Goal: Task Accomplishment & Management: Use online tool/utility

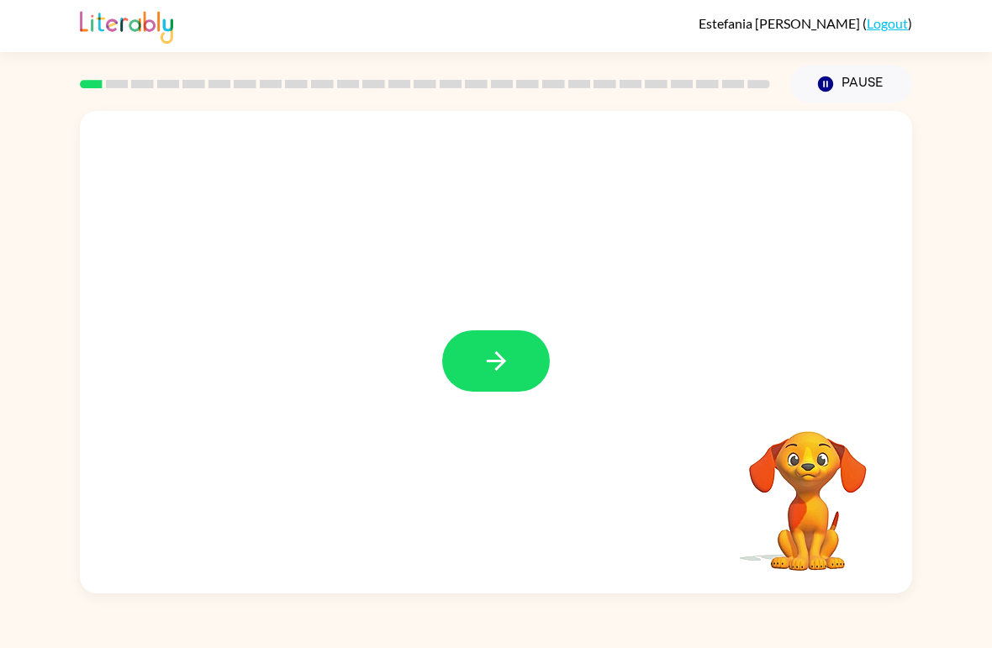
click at [517, 346] on button "button" at bounding box center [496, 360] width 108 height 61
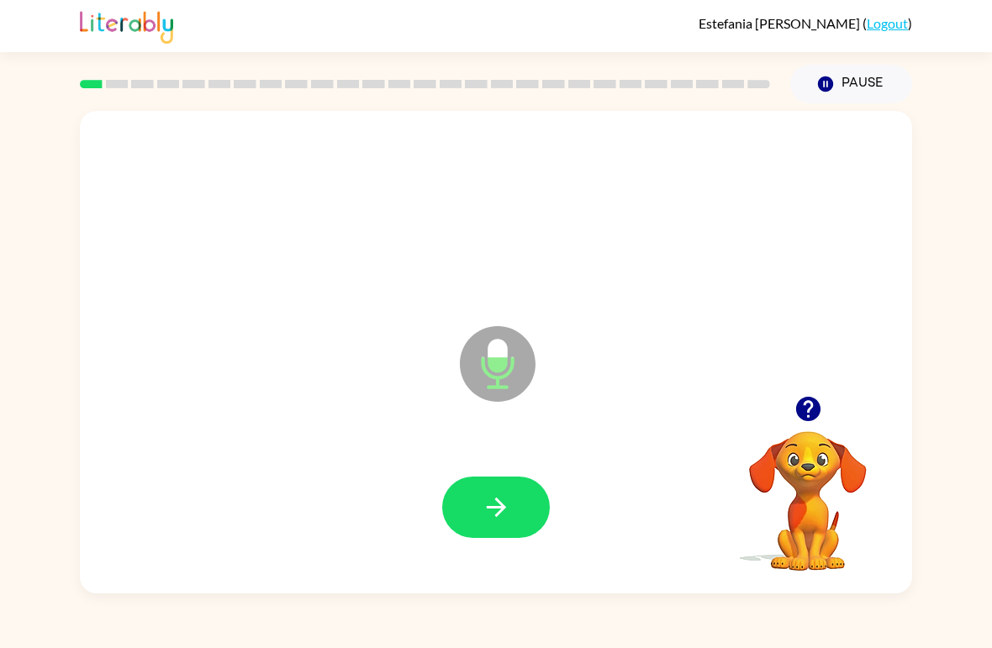
click at [511, 498] on button "button" at bounding box center [496, 507] width 108 height 61
click at [509, 510] on icon "button" at bounding box center [496, 507] width 29 height 29
click at [510, 507] on icon "button" at bounding box center [496, 507] width 29 height 29
click at [510, 508] on icon "button" at bounding box center [496, 507] width 29 height 29
click at [505, 508] on icon "button" at bounding box center [495, 507] width 19 height 19
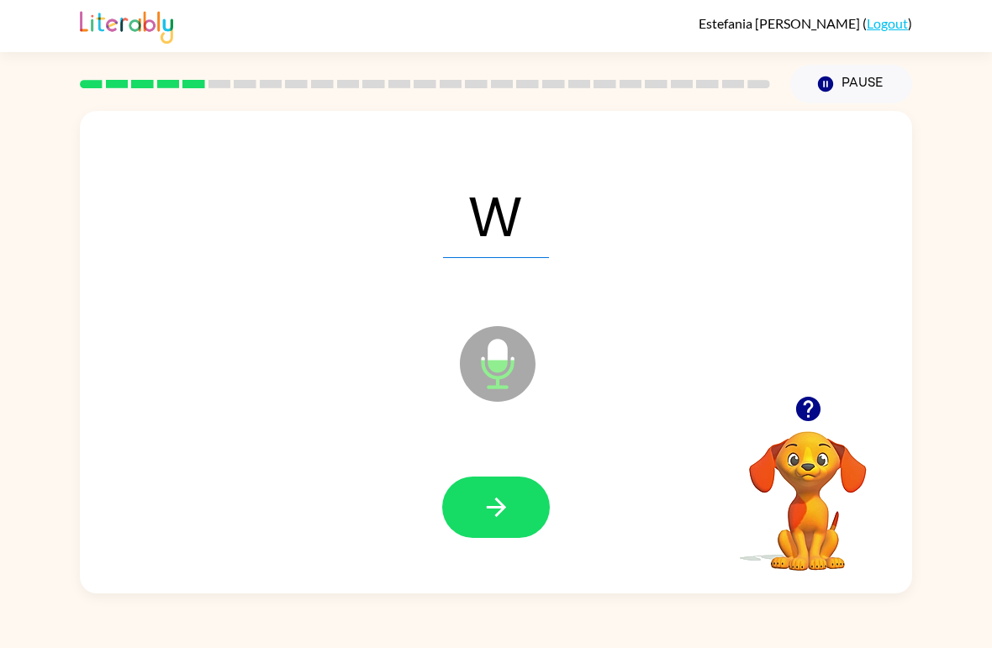
click at [499, 509] on icon "button" at bounding box center [495, 507] width 19 height 19
click at [507, 514] on icon "button" at bounding box center [496, 507] width 29 height 29
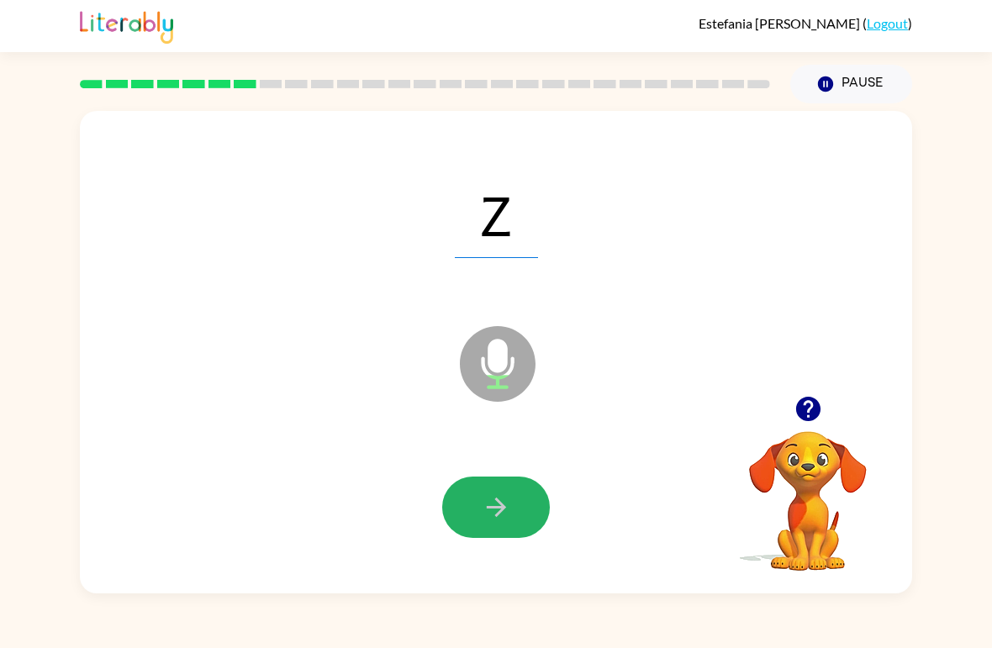
click at [505, 516] on icon "button" at bounding box center [496, 507] width 29 height 29
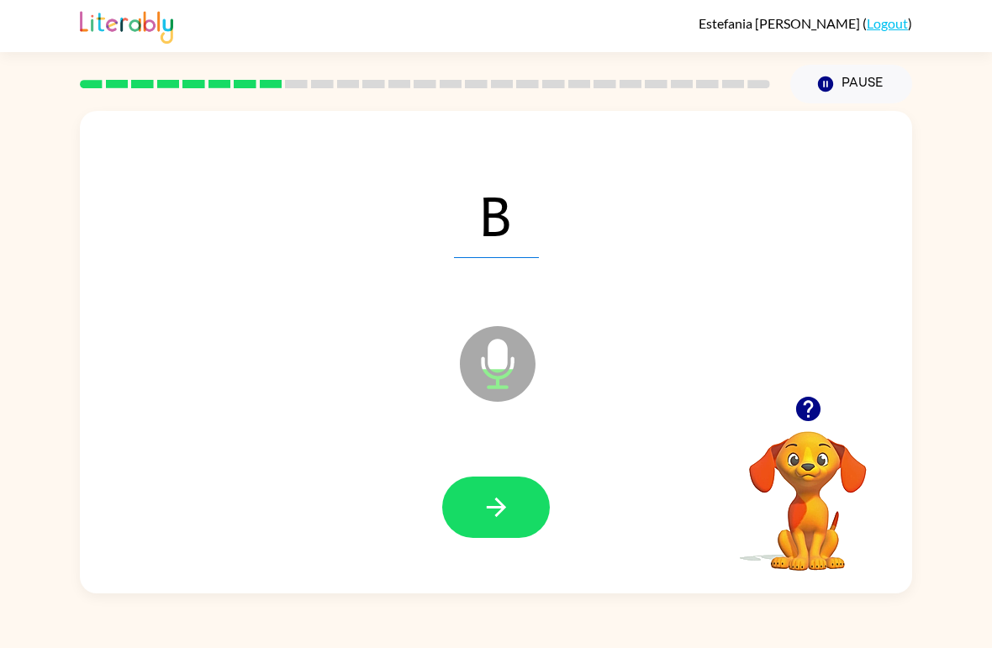
click at [511, 515] on button "button" at bounding box center [496, 507] width 108 height 61
click at [498, 509] on icon "button" at bounding box center [495, 507] width 19 height 19
click at [494, 509] on icon "button" at bounding box center [495, 507] width 19 height 19
click at [496, 509] on icon "button" at bounding box center [495, 507] width 19 height 19
click at [498, 510] on icon "button" at bounding box center [495, 507] width 19 height 19
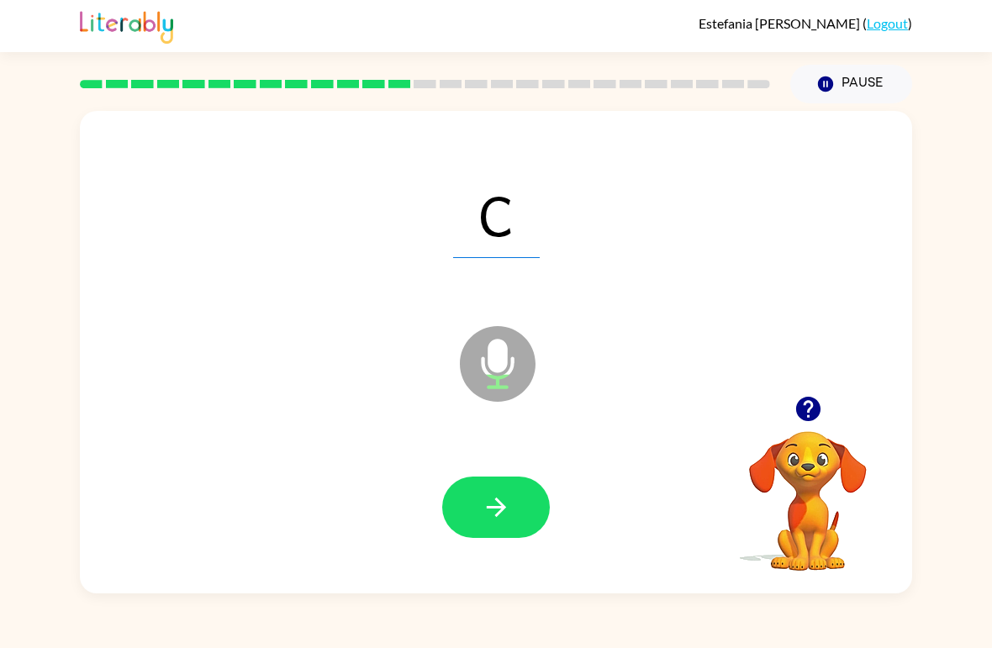
click at [494, 509] on icon "button" at bounding box center [495, 507] width 19 height 19
click at [492, 509] on icon "button" at bounding box center [495, 507] width 19 height 19
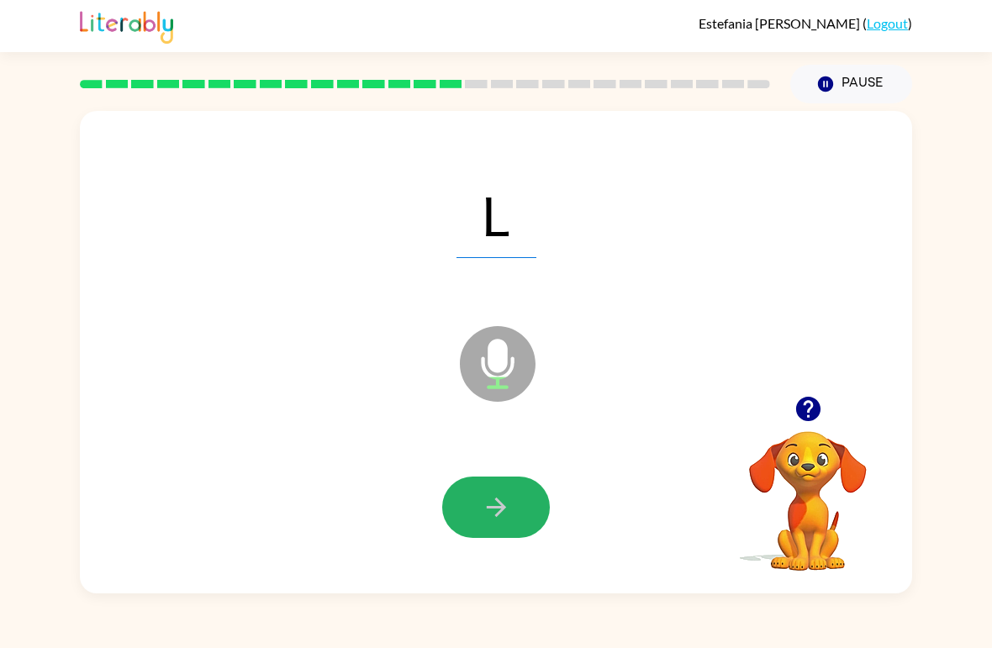
click at [482, 513] on icon "button" at bounding box center [496, 507] width 29 height 29
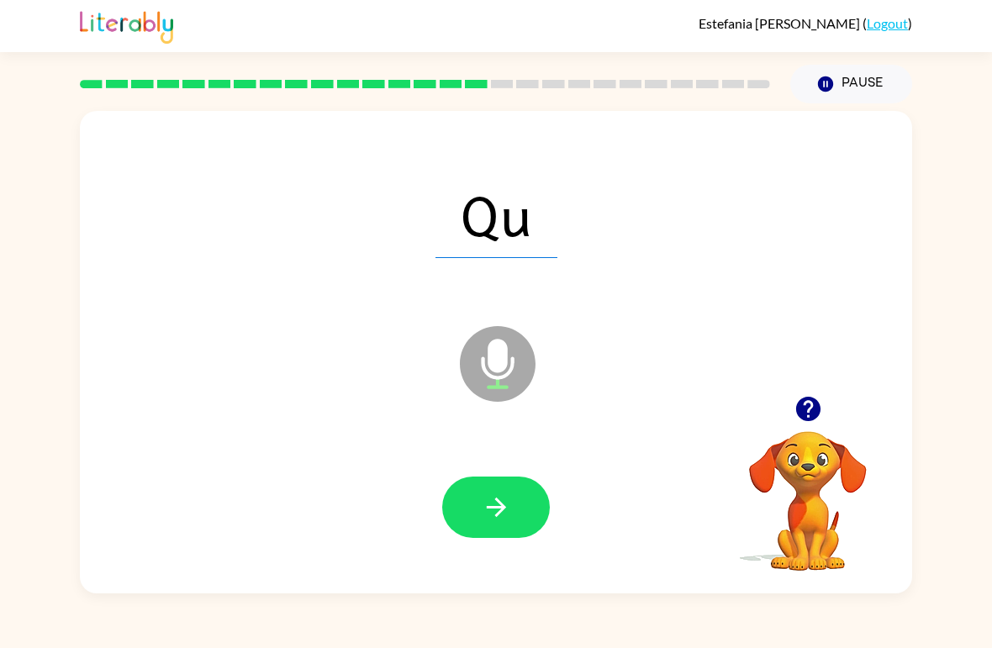
click at [492, 510] on icon "button" at bounding box center [495, 507] width 19 height 19
click at [494, 512] on icon "button" at bounding box center [496, 507] width 29 height 29
click at [512, 510] on button "button" at bounding box center [496, 507] width 108 height 61
click at [512, 505] on button "button" at bounding box center [496, 507] width 108 height 61
click at [510, 503] on icon "button" at bounding box center [496, 507] width 29 height 29
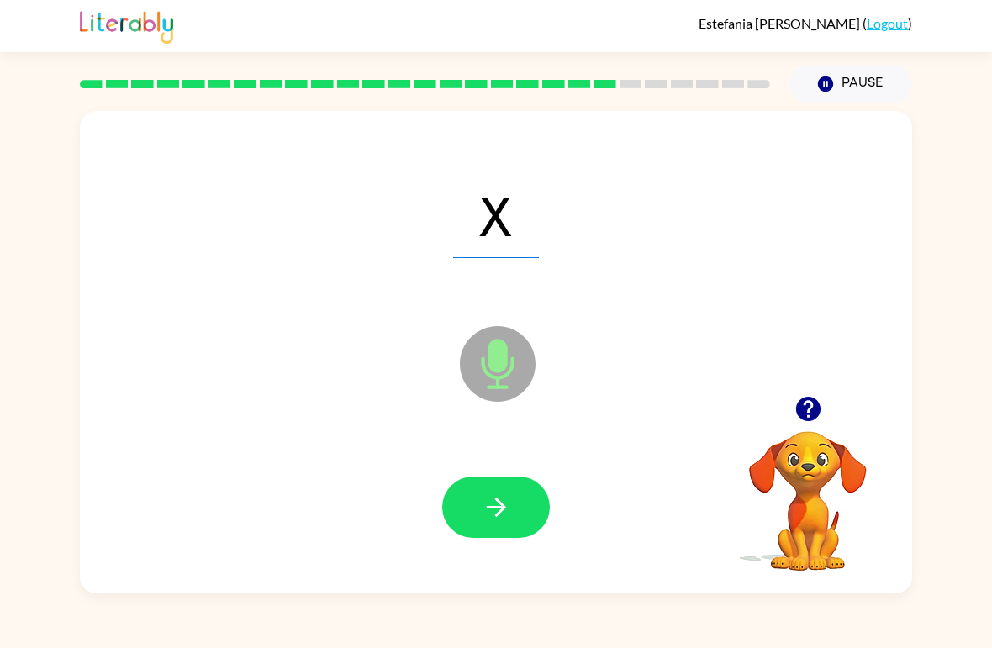
click at [515, 504] on button "button" at bounding box center [496, 507] width 108 height 61
click at [510, 506] on icon "button" at bounding box center [496, 507] width 29 height 29
click at [512, 505] on button "button" at bounding box center [496, 507] width 108 height 61
click at [511, 511] on button "button" at bounding box center [496, 507] width 108 height 61
click at [518, 505] on button "button" at bounding box center [496, 507] width 108 height 61
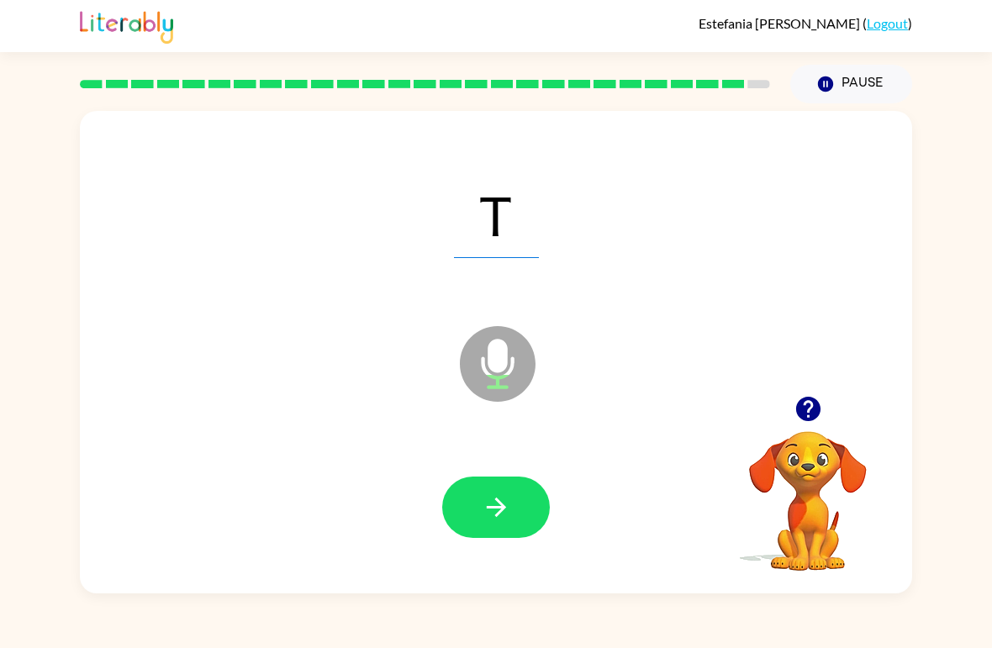
click at [515, 512] on button "button" at bounding box center [496, 507] width 108 height 61
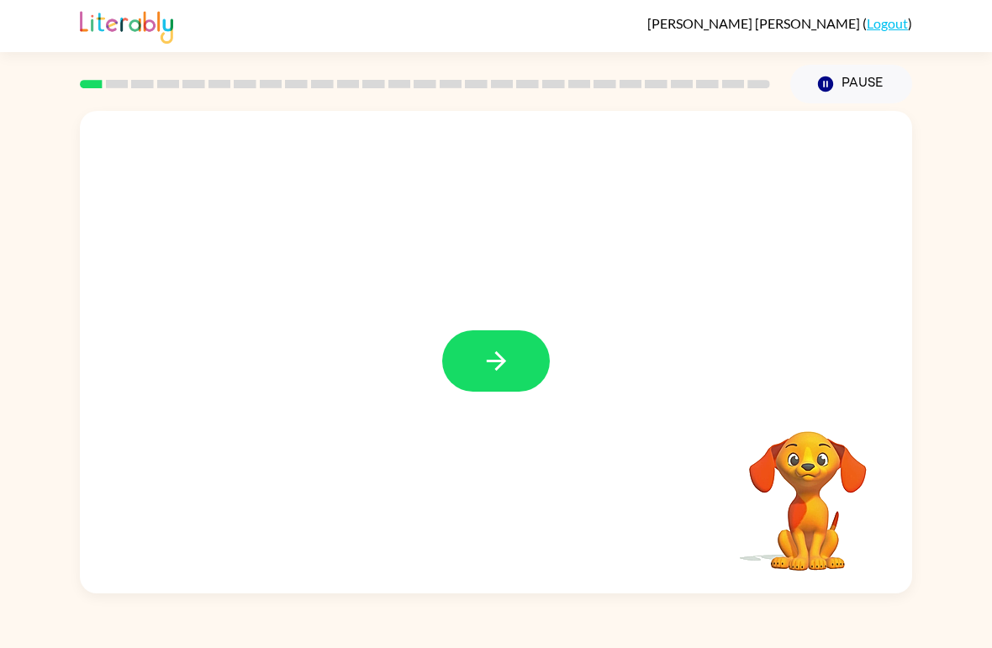
click at [521, 372] on button "button" at bounding box center [496, 360] width 108 height 61
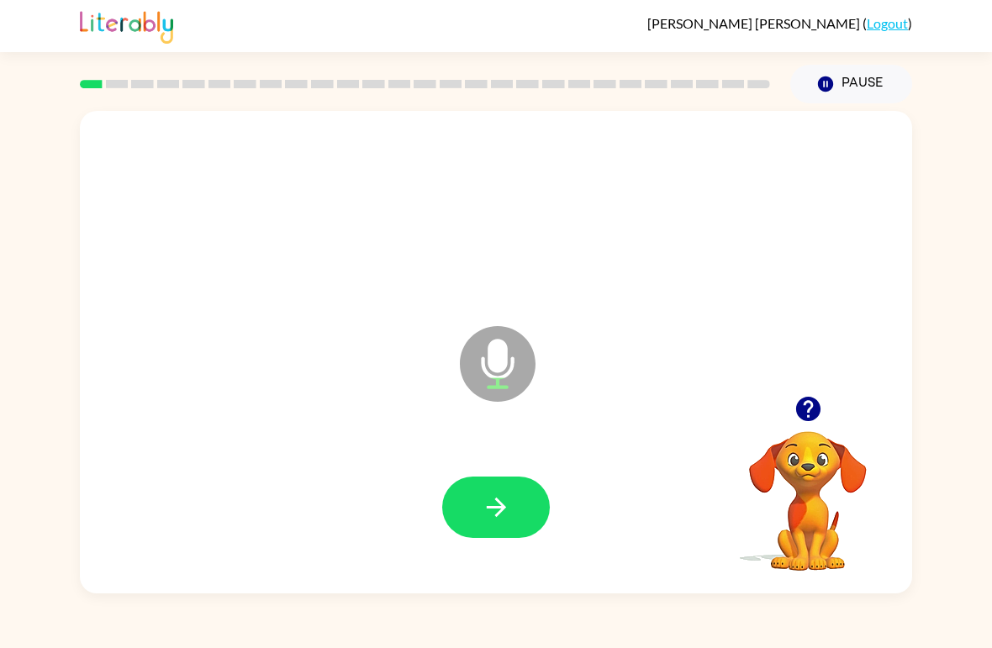
click at [494, 505] on icon "button" at bounding box center [496, 507] width 29 height 29
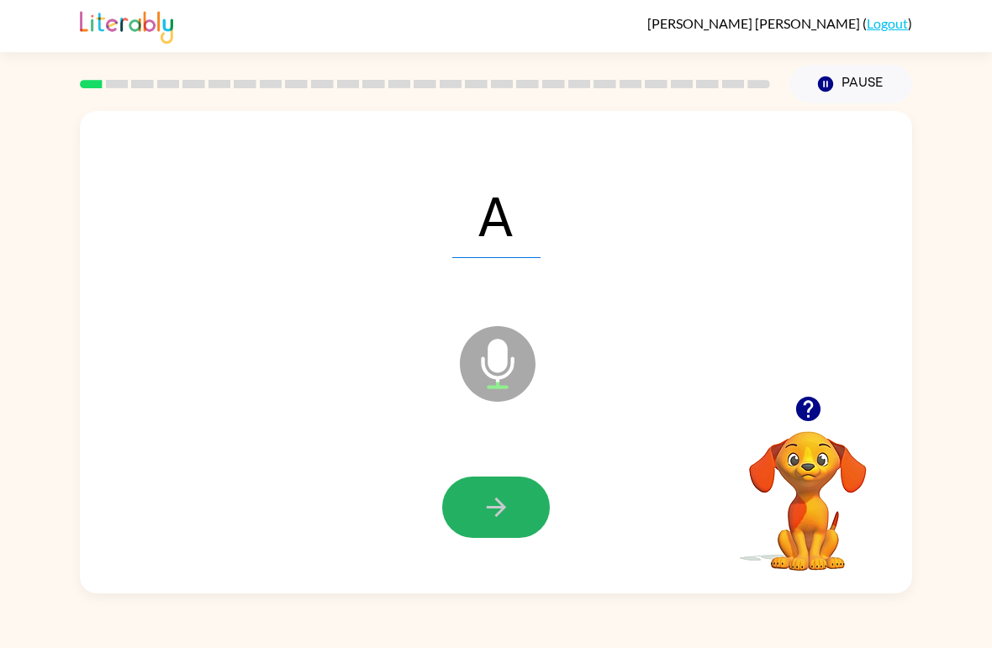
click at [514, 485] on button "button" at bounding box center [496, 507] width 108 height 61
click at [504, 494] on icon "button" at bounding box center [496, 507] width 29 height 29
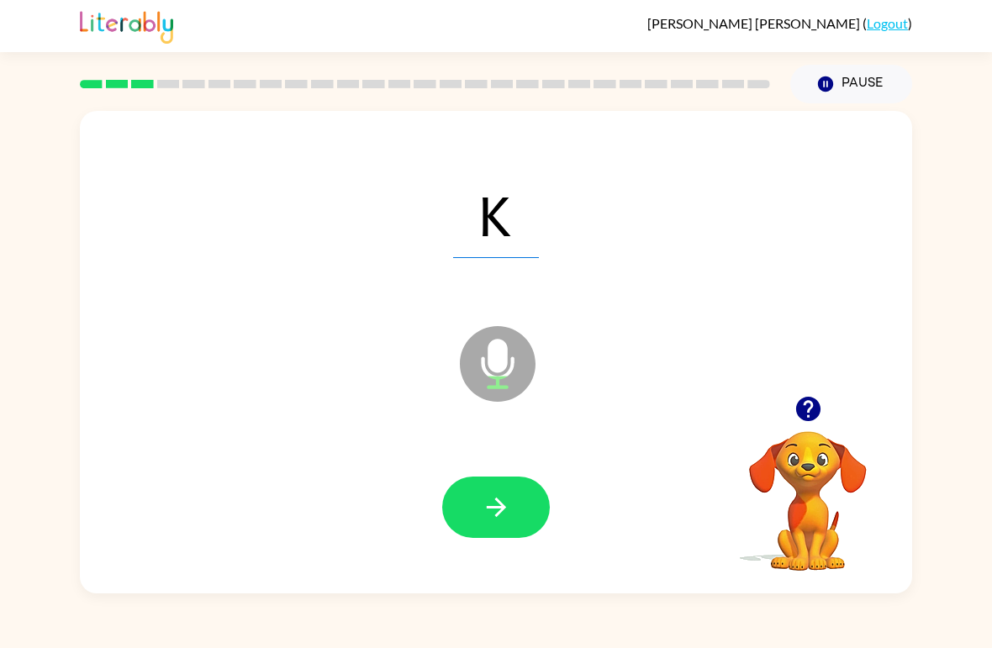
click at [511, 500] on button "button" at bounding box center [496, 507] width 108 height 61
click at [496, 502] on icon "button" at bounding box center [496, 507] width 29 height 29
click at [496, 505] on icon "button" at bounding box center [496, 507] width 29 height 29
click at [508, 508] on icon "button" at bounding box center [496, 507] width 29 height 29
click at [499, 502] on icon "button" at bounding box center [495, 507] width 19 height 19
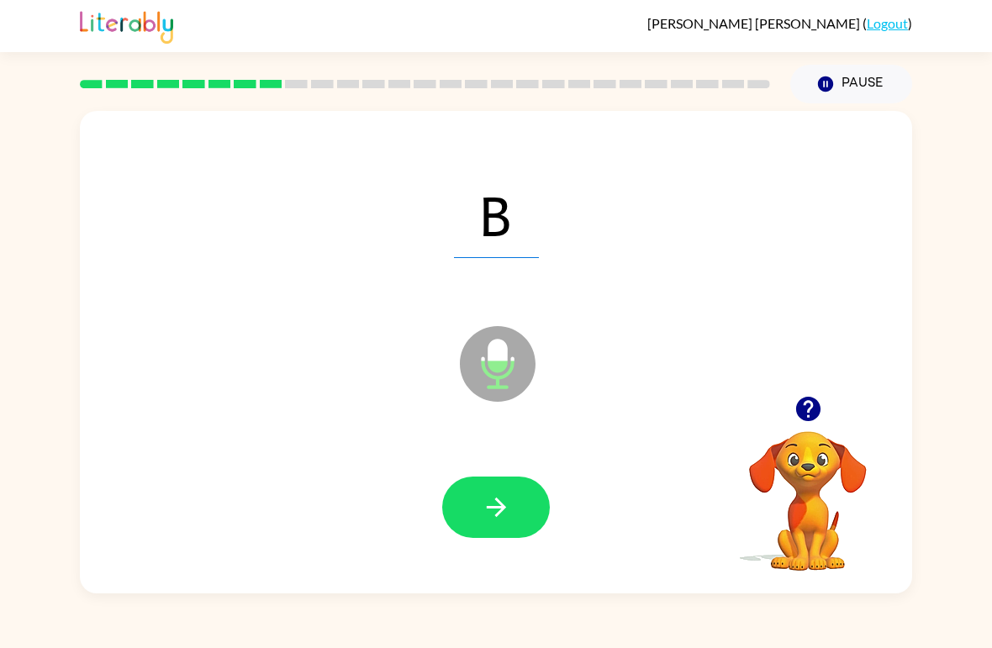
click at [493, 501] on icon "button" at bounding box center [496, 507] width 29 height 29
click at [496, 500] on icon "button" at bounding box center [495, 507] width 19 height 19
click at [506, 498] on icon "button" at bounding box center [496, 507] width 29 height 29
click at [501, 502] on icon "button" at bounding box center [496, 507] width 29 height 29
click at [517, 500] on button "button" at bounding box center [496, 507] width 108 height 61
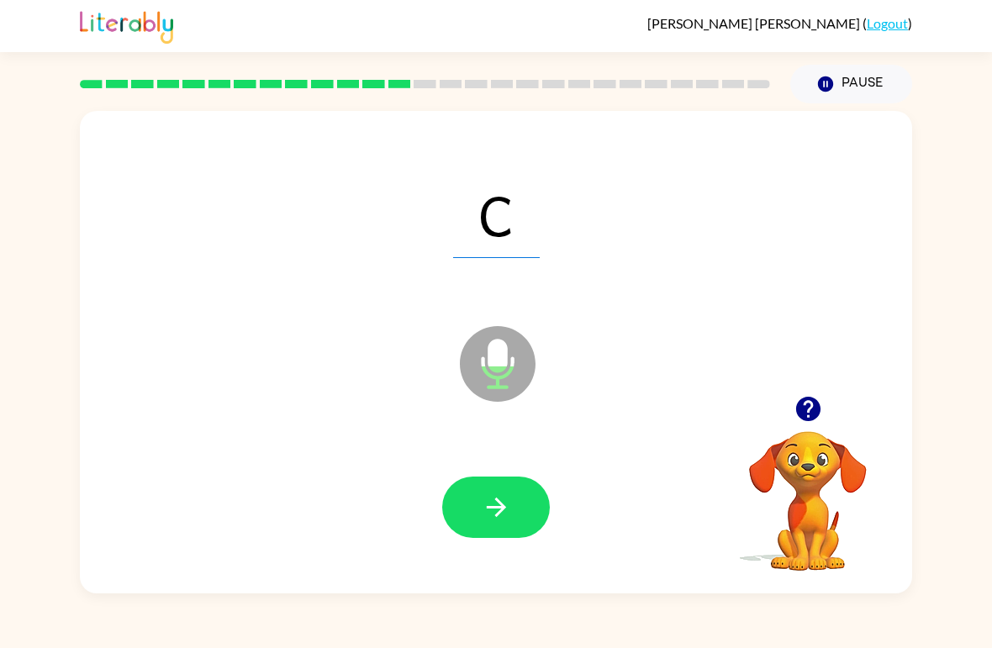
click at [497, 500] on icon "button" at bounding box center [495, 507] width 19 height 19
click at [499, 498] on icon "button" at bounding box center [496, 507] width 29 height 29
click at [509, 507] on icon "button" at bounding box center [496, 507] width 29 height 29
click at [497, 509] on icon "button" at bounding box center [495, 507] width 19 height 19
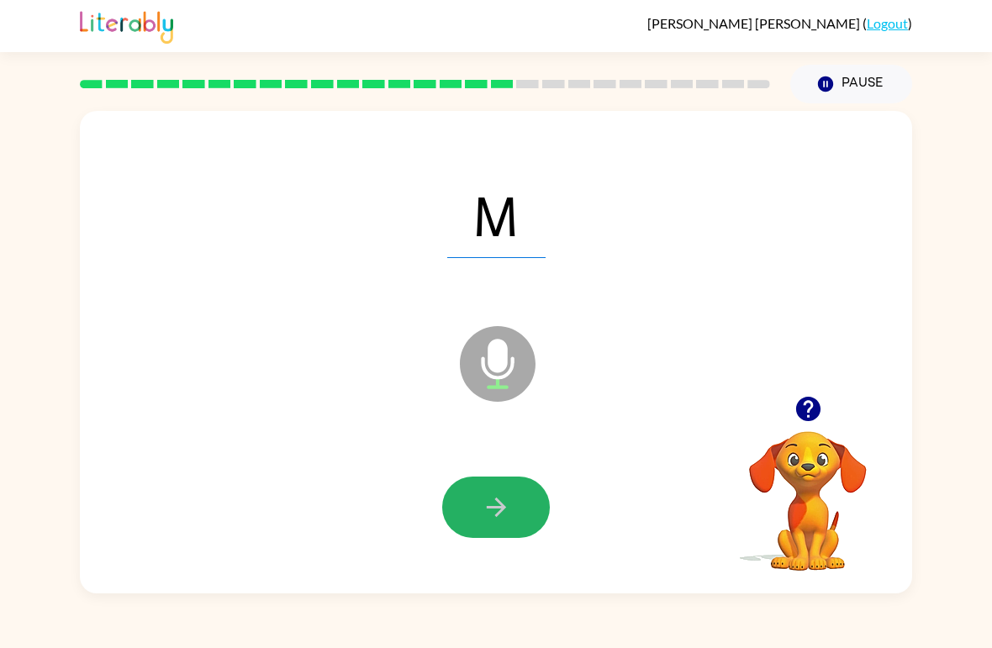
click at [501, 502] on icon "button" at bounding box center [496, 507] width 29 height 29
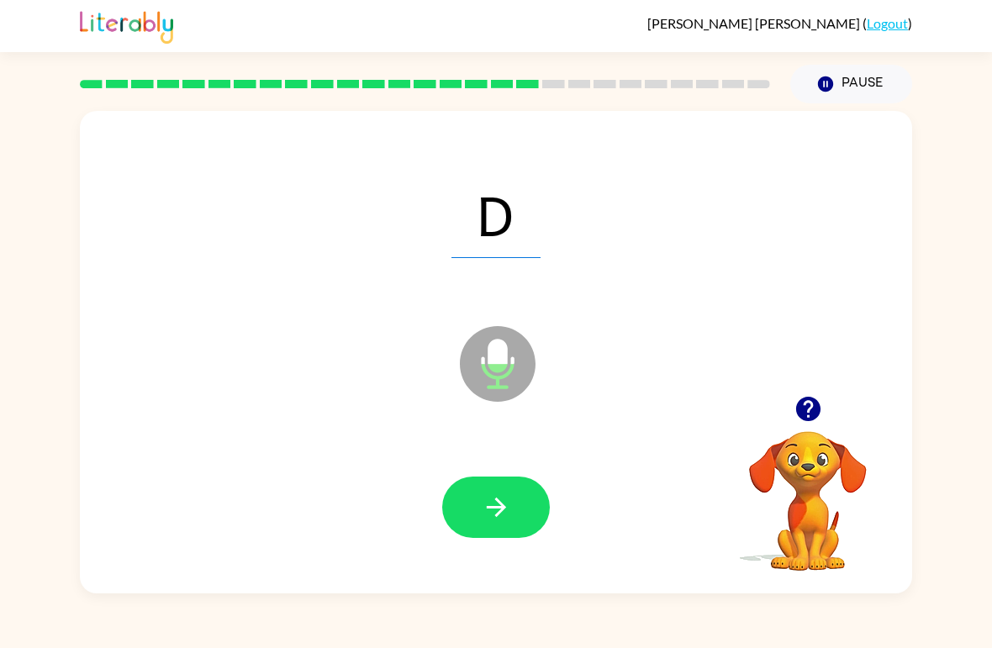
click at [500, 501] on icon "button" at bounding box center [496, 507] width 29 height 29
click at [513, 511] on button "button" at bounding box center [496, 507] width 108 height 61
click at [496, 503] on icon "button" at bounding box center [496, 507] width 29 height 29
click at [497, 503] on icon "button" at bounding box center [496, 507] width 29 height 29
click at [515, 494] on button "button" at bounding box center [496, 507] width 108 height 61
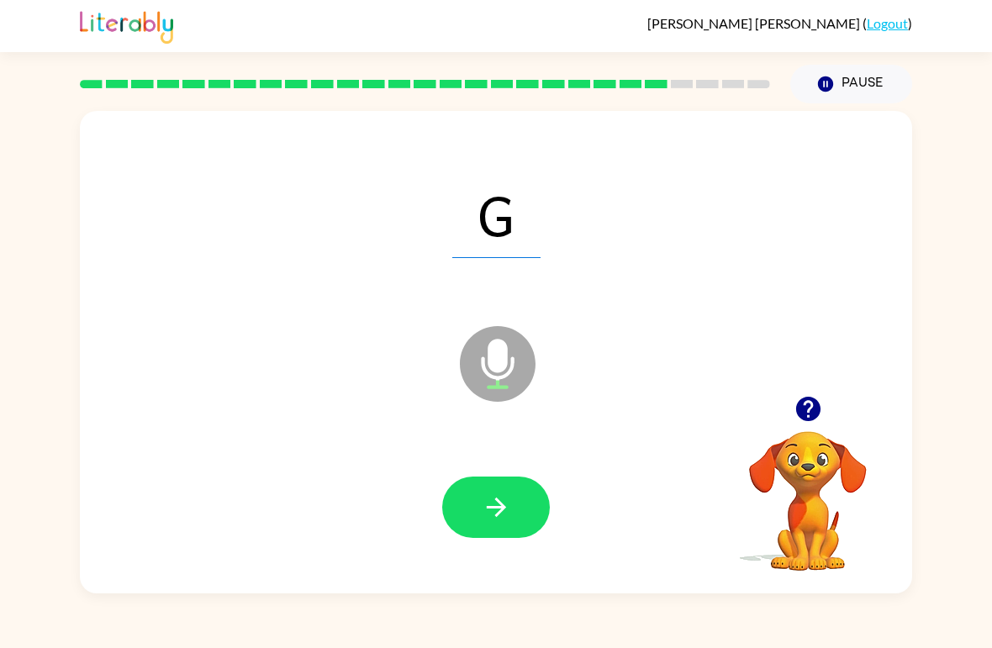
click at [505, 500] on icon "button" at bounding box center [496, 507] width 29 height 29
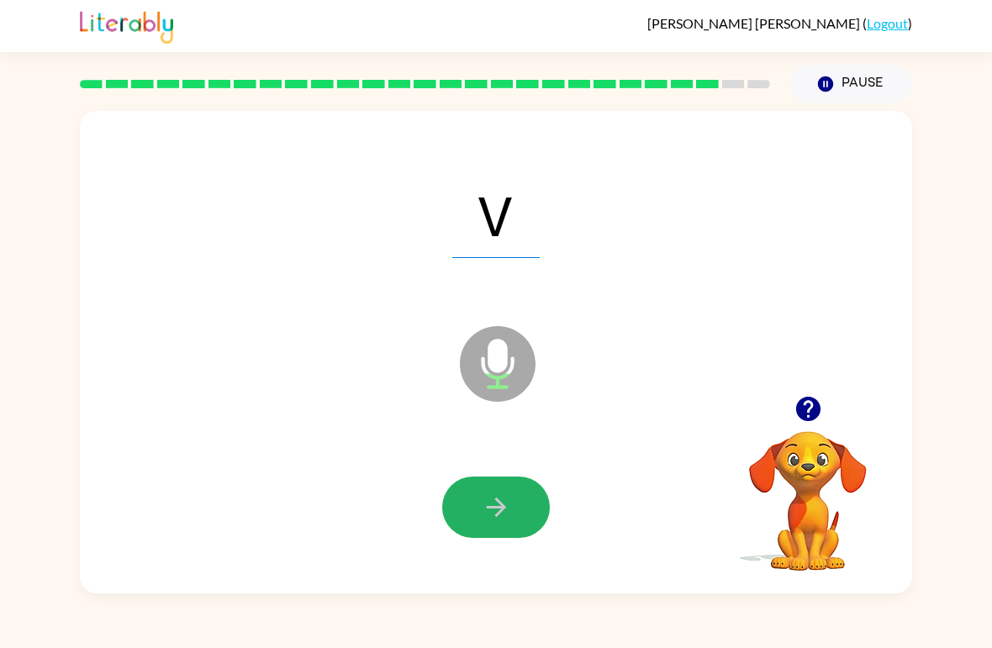
click at [505, 495] on icon "button" at bounding box center [496, 507] width 29 height 29
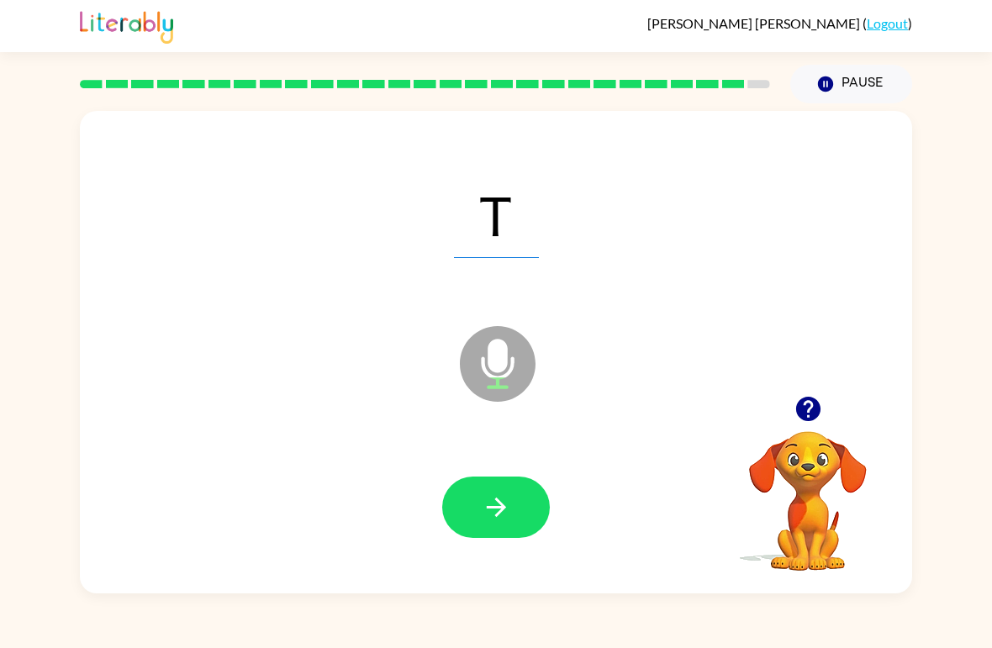
click at [520, 493] on button "button" at bounding box center [496, 507] width 108 height 61
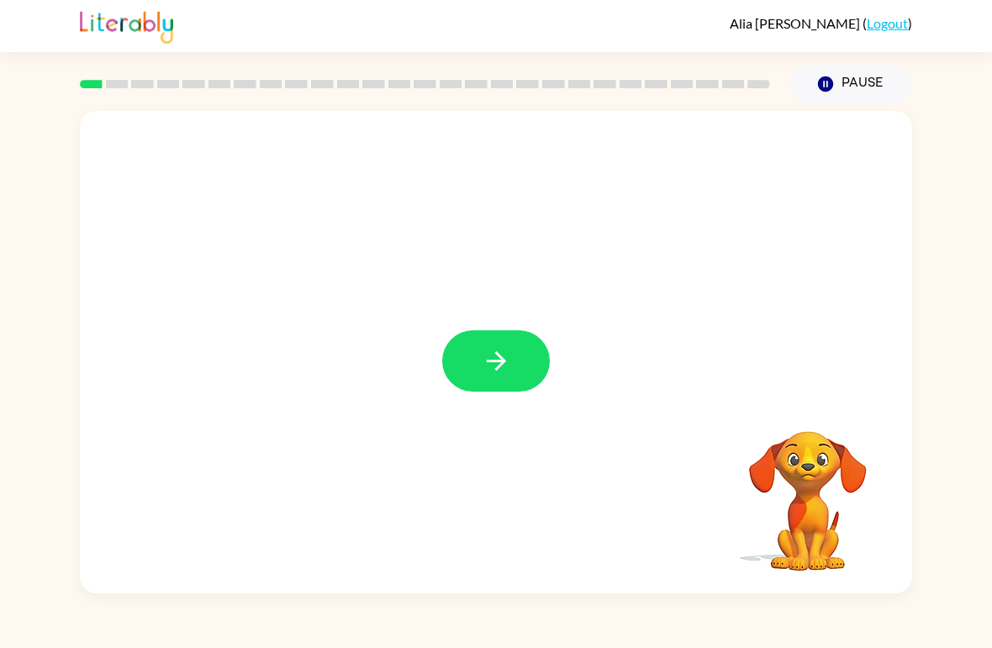
click at [505, 387] on button "button" at bounding box center [496, 360] width 108 height 61
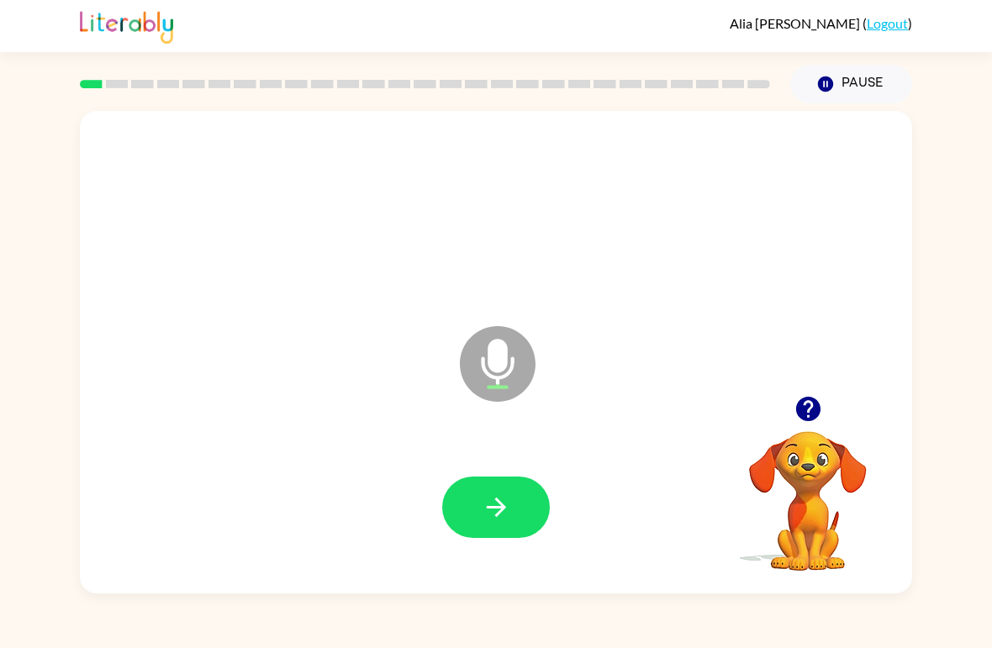
click at [526, 489] on button "button" at bounding box center [496, 507] width 108 height 61
click at [501, 496] on icon "button" at bounding box center [496, 507] width 29 height 29
click at [525, 494] on button "button" at bounding box center [496, 507] width 108 height 61
click at [516, 496] on button "button" at bounding box center [496, 507] width 108 height 61
click at [526, 500] on button "button" at bounding box center [496, 507] width 108 height 61
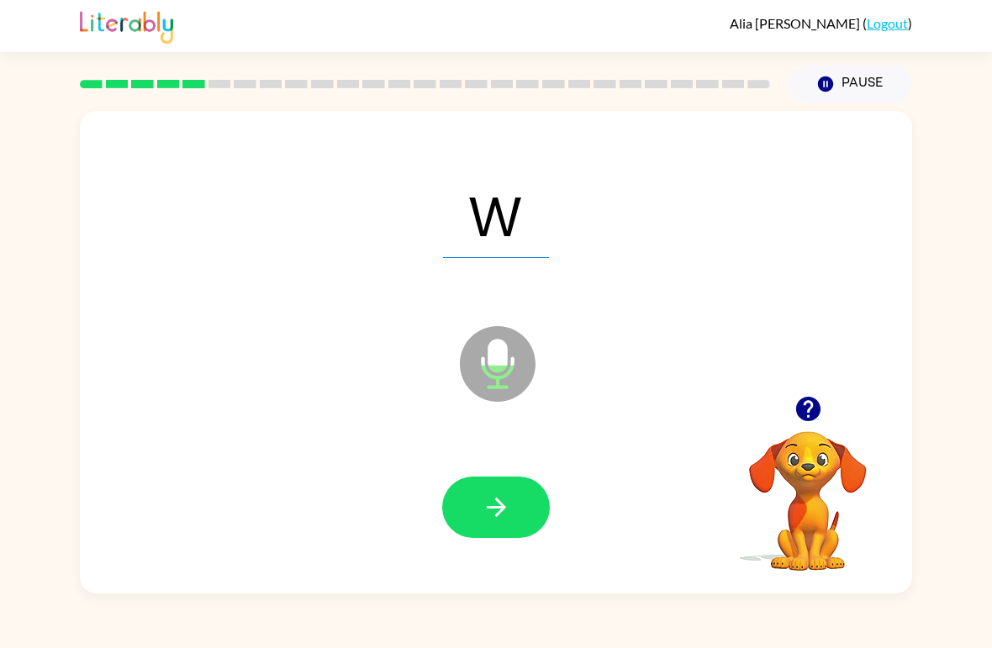
click at [510, 506] on icon "button" at bounding box center [496, 507] width 29 height 29
click at [506, 504] on icon "button" at bounding box center [496, 507] width 29 height 29
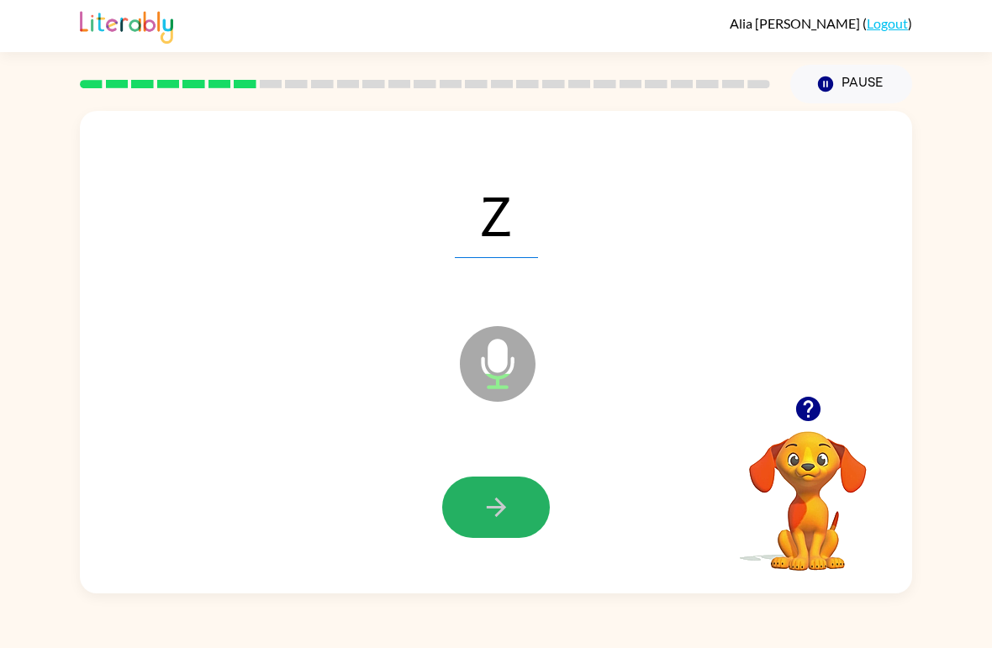
click at [524, 496] on button "button" at bounding box center [496, 507] width 108 height 61
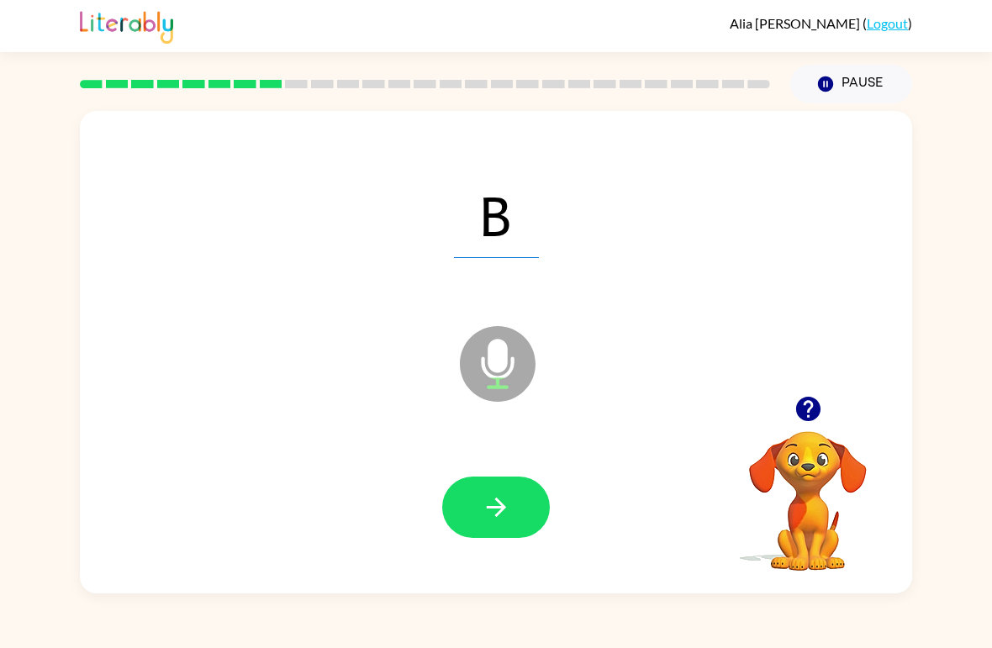
click at [510, 507] on icon "button" at bounding box center [496, 507] width 29 height 29
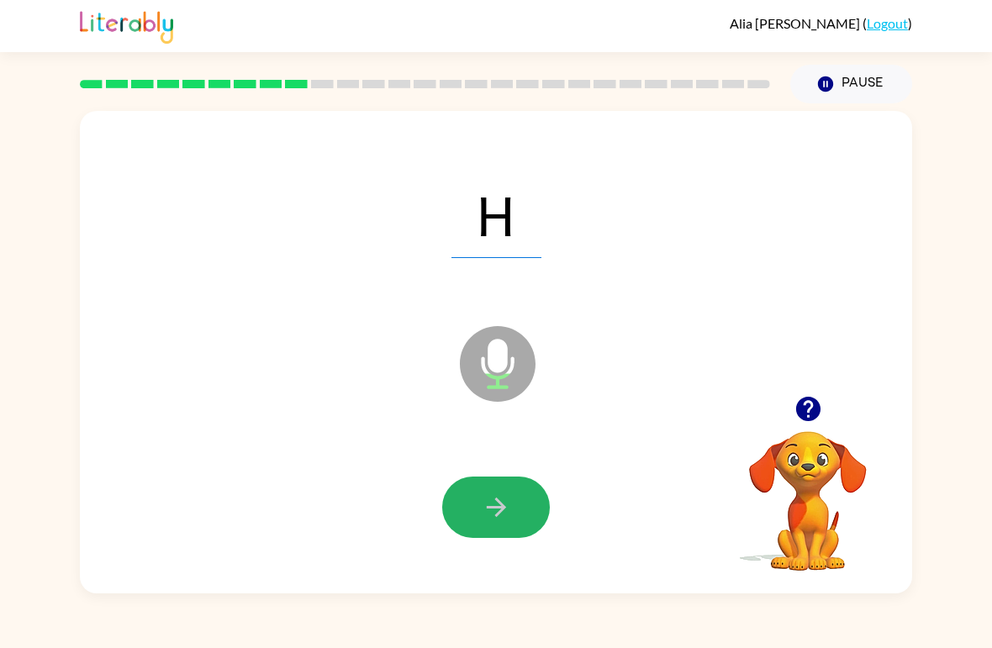
click at [510, 509] on icon "button" at bounding box center [496, 507] width 29 height 29
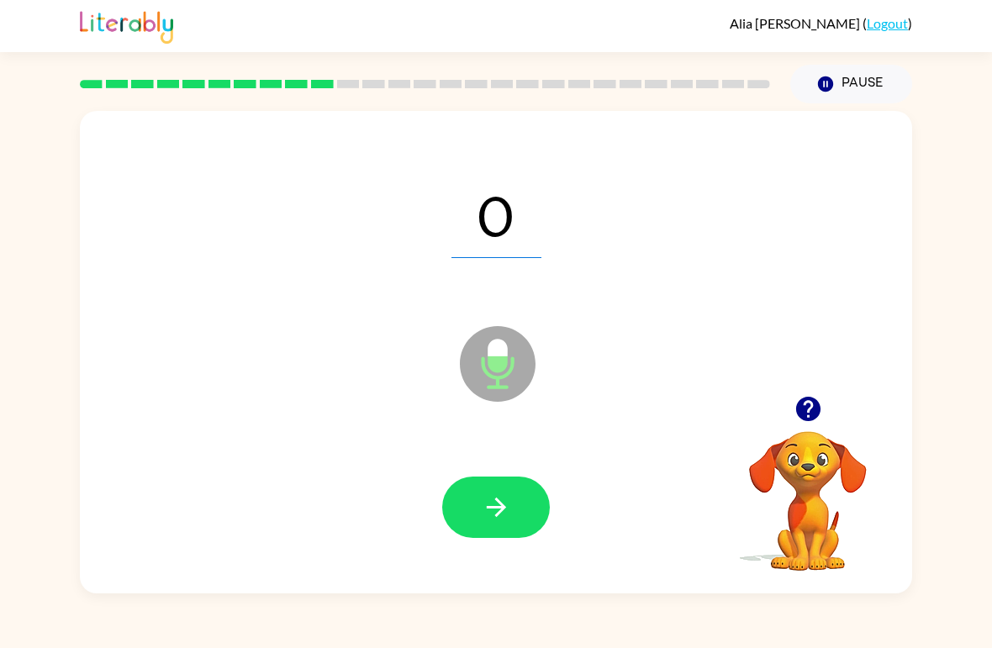
click at [514, 504] on button "button" at bounding box center [496, 507] width 108 height 61
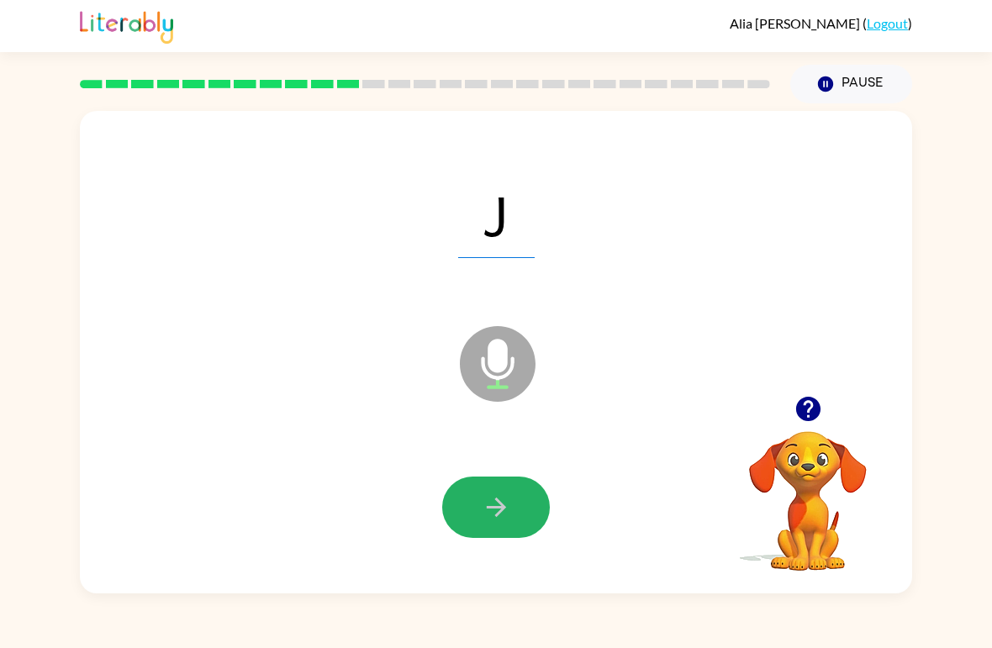
click at [516, 502] on button "button" at bounding box center [496, 507] width 108 height 61
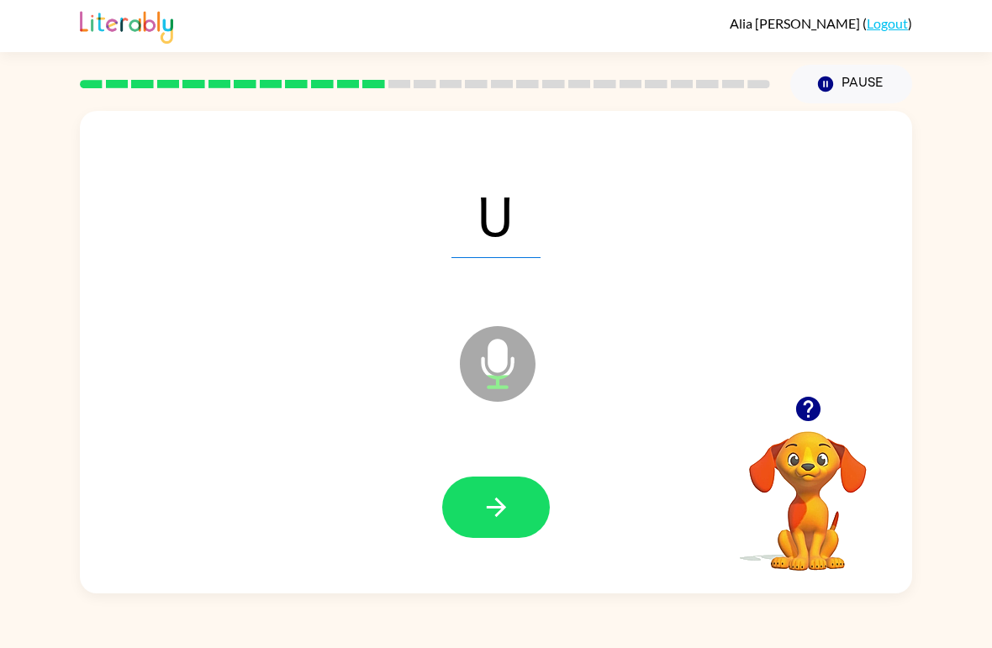
click at [508, 498] on icon "button" at bounding box center [496, 507] width 29 height 29
click at [512, 496] on button "button" at bounding box center [496, 507] width 108 height 61
click at [515, 492] on button "button" at bounding box center [496, 507] width 108 height 61
click at [512, 500] on button "button" at bounding box center [496, 507] width 108 height 61
click at [516, 498] on button "button" at bounding box center [496, 507] width 108 height 61
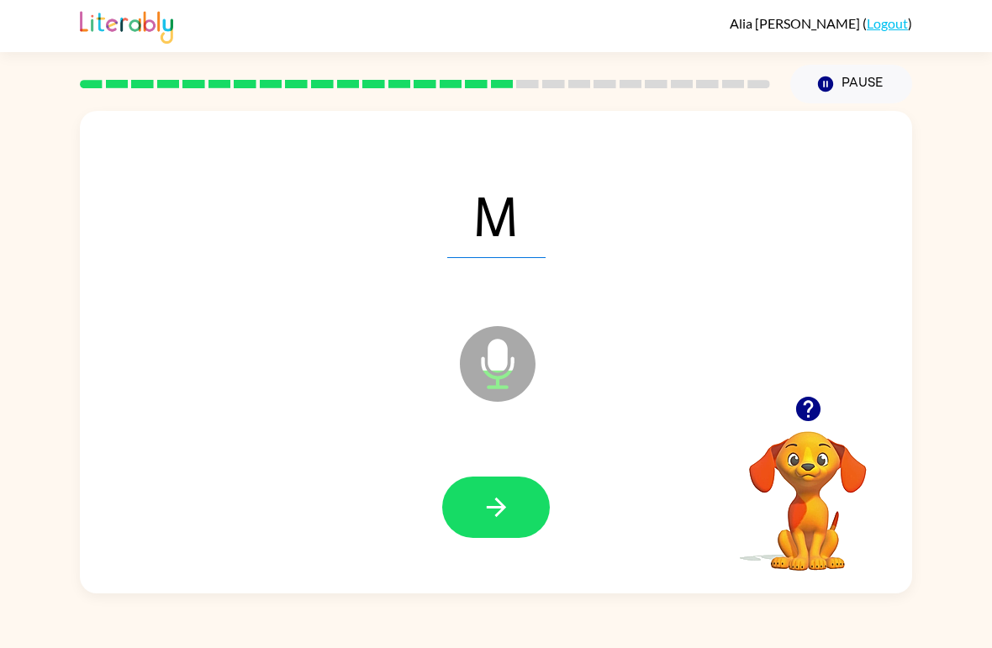
click at [521, 500] on button "button" at bounding box center [496, 507] width 108 height 61
click at [523, 499] on button "button" at bounding box center [496, 507] width 108 height 61
click at [524, 501] on button "button" at bounding box center [496, 507] width 108 height 61
click at [524, 503] on button "button" at bounding box center [496, 507] width 108 height 61
click at [515, 505] on button "button" at bounding box center [496, 507] width 108 height 61
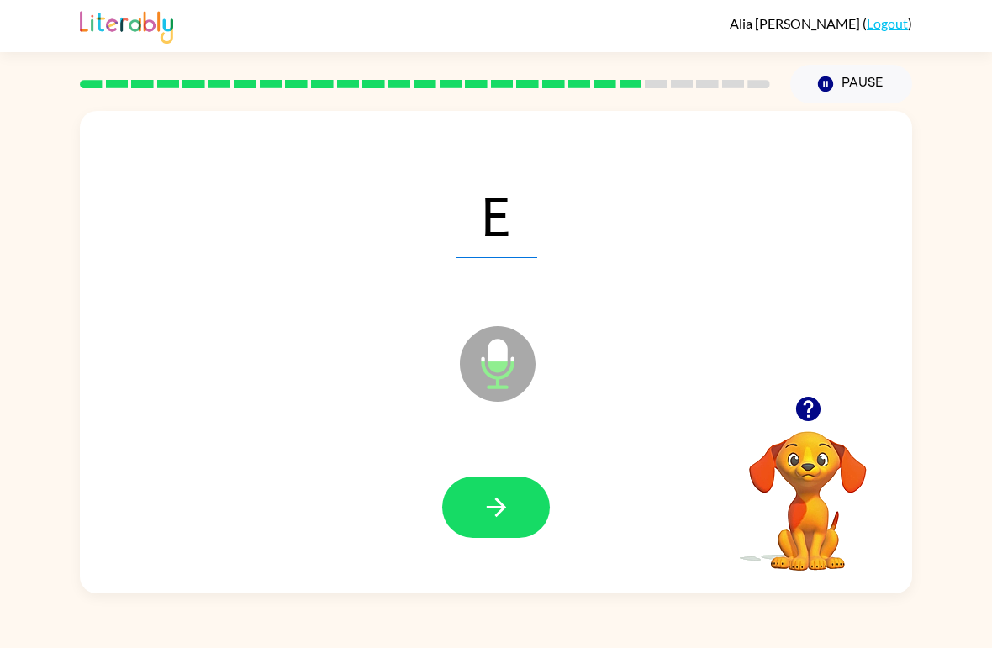
click at [517, 510] on button "button" at bounding box center [496, 507] width 108 height 61
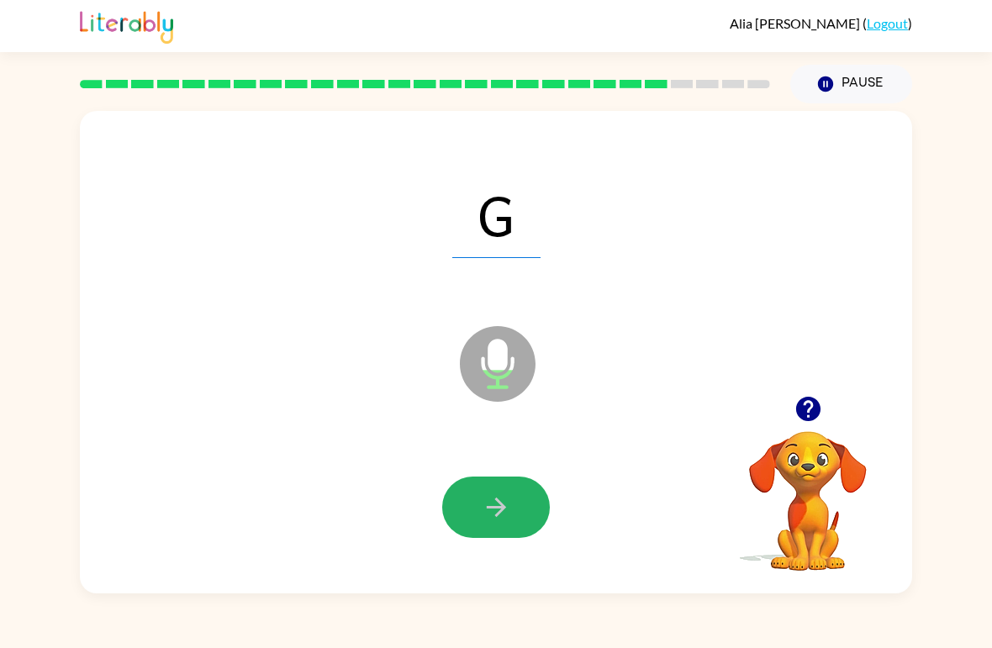
click at [529, 505] on button "button" at bounding box center [496, 507] width 108 height 61
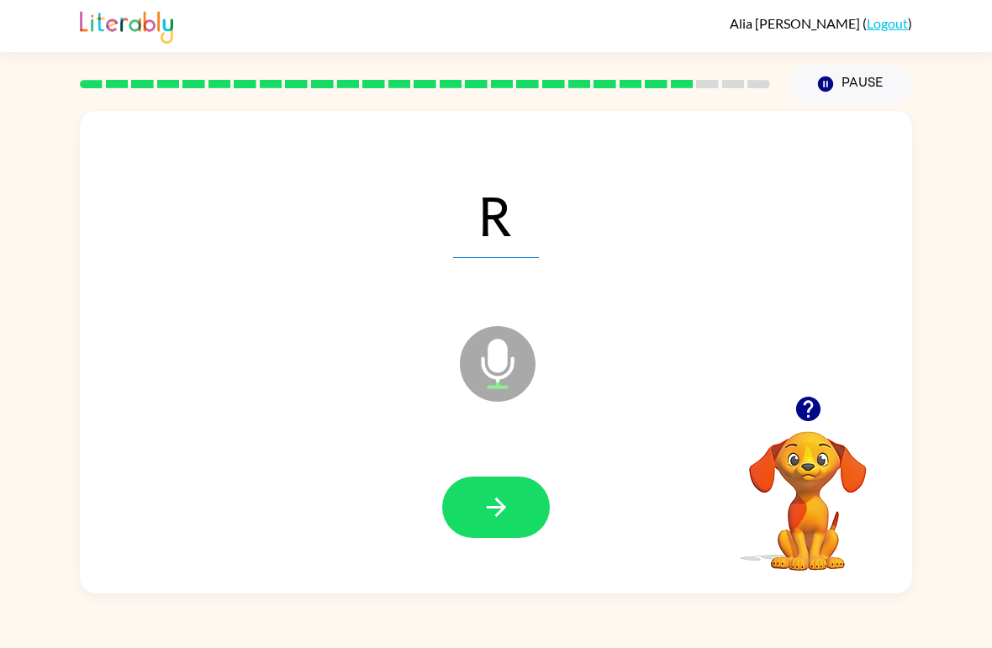
click at [528, 505] on button "button" at bounding box center [496, 507] width 108 height 61
click at [522, 510] on button "button" at bounding box center [496, 507] width 108 height 61
click at [523, 508] on button "button" at bounding box center [496, 507] width 108 height 61
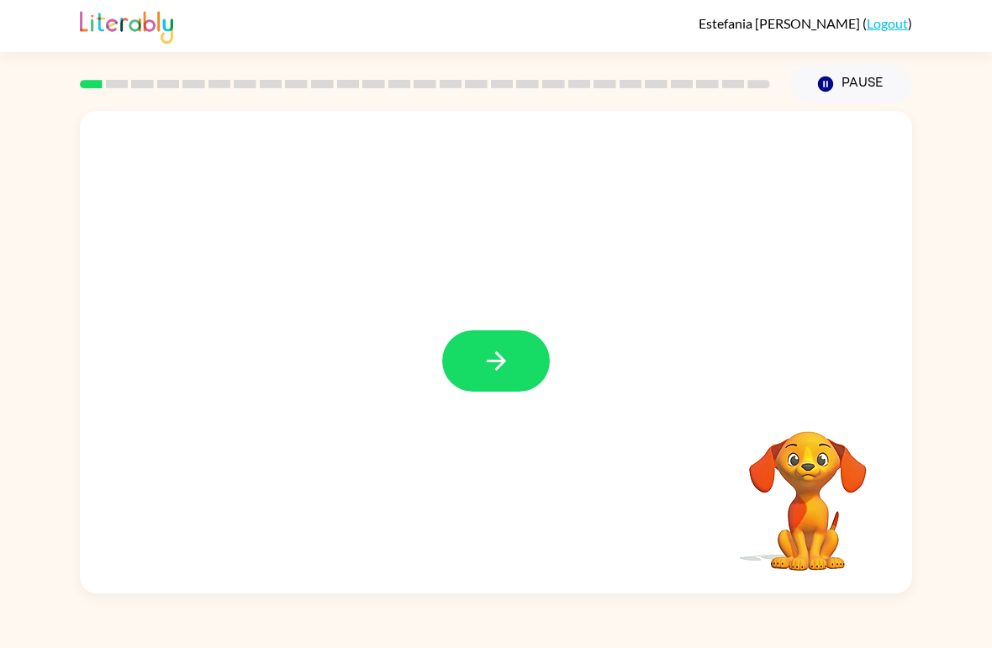
click at [516, 363] on button "button" at bounding box center [496, 360] width 108 height 61
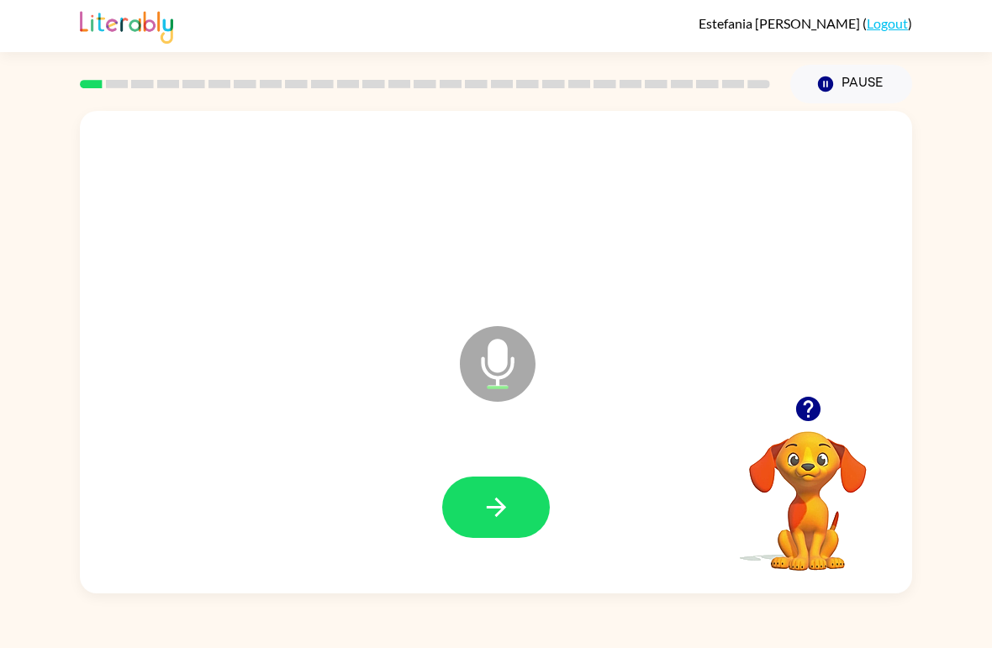
click at [514, 501] on button "button" at bounding box center [496, 507] width 108 height 61
click at [508, 514] on icon "button" at bounding box center [496, 507] width 29 height 29
click at [509, 507] on icon "button" at bounding box center [496, 507] width 29 height 29
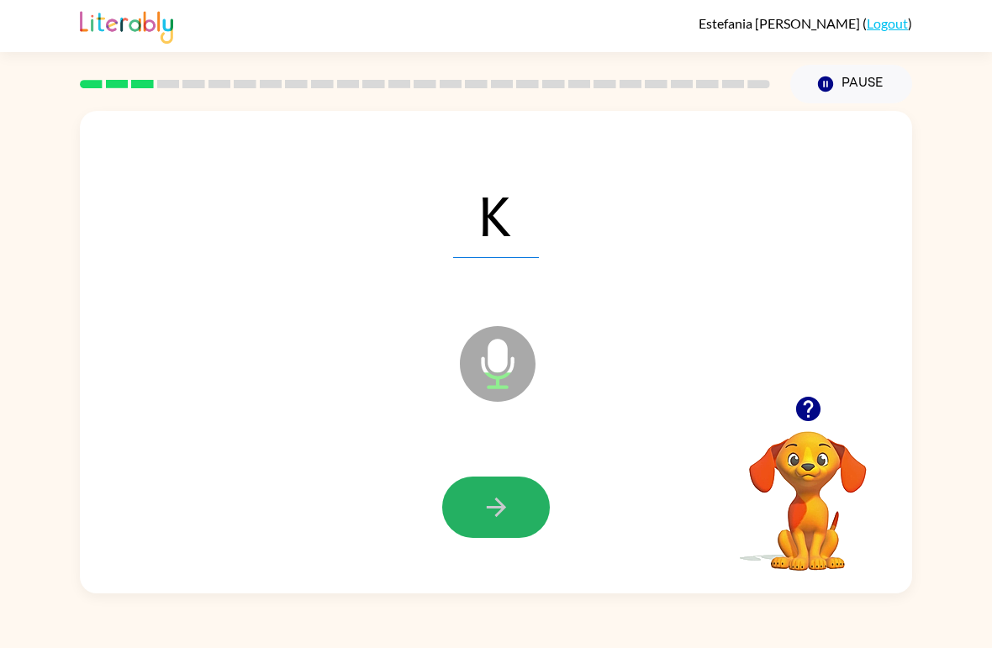
click at [509, 508] on icon "button" at bounding box center [496, 507] width 29 height 29
click at [510, 509] on icon "button" at bounding box center [496, 507] width 29 height 29
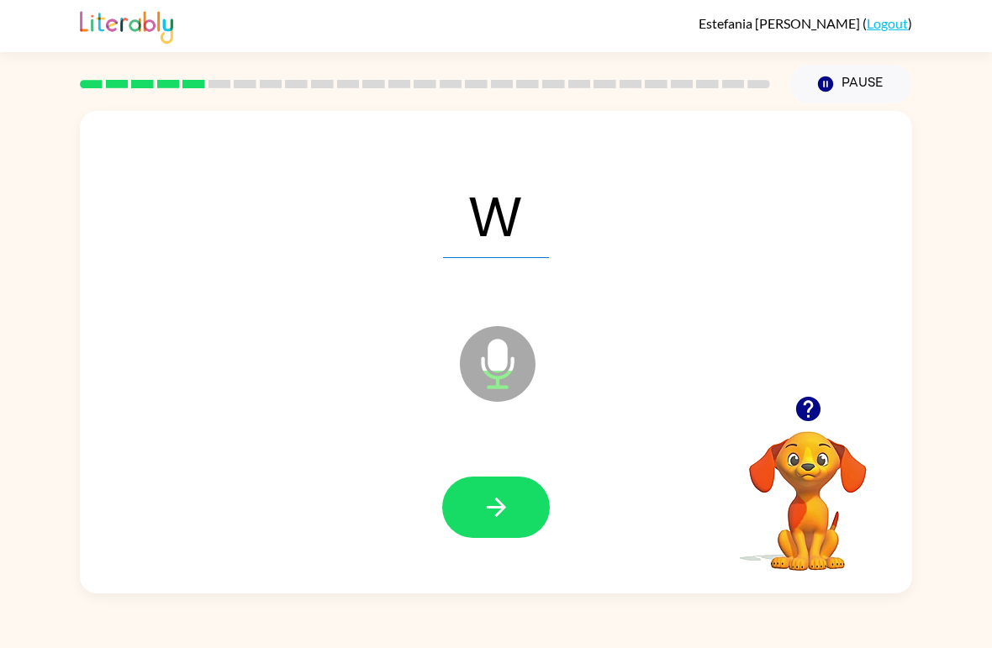
click at [495, 505] on icon "button" at bounding box center [496, 507] width 29 height 29
click at [507, 506] on icon "button" at bounding box center [496, 507] width 29 height 29
click at [509, 509] on icon "button" at bounding box center [496, 507] width 29 height 29
click at [489, 508] on icon "button" at bounding box center [495, 507] width 19 height 19
click at [506, 496] on icon "button" at bounding box center [496, 507] width 29 height 29
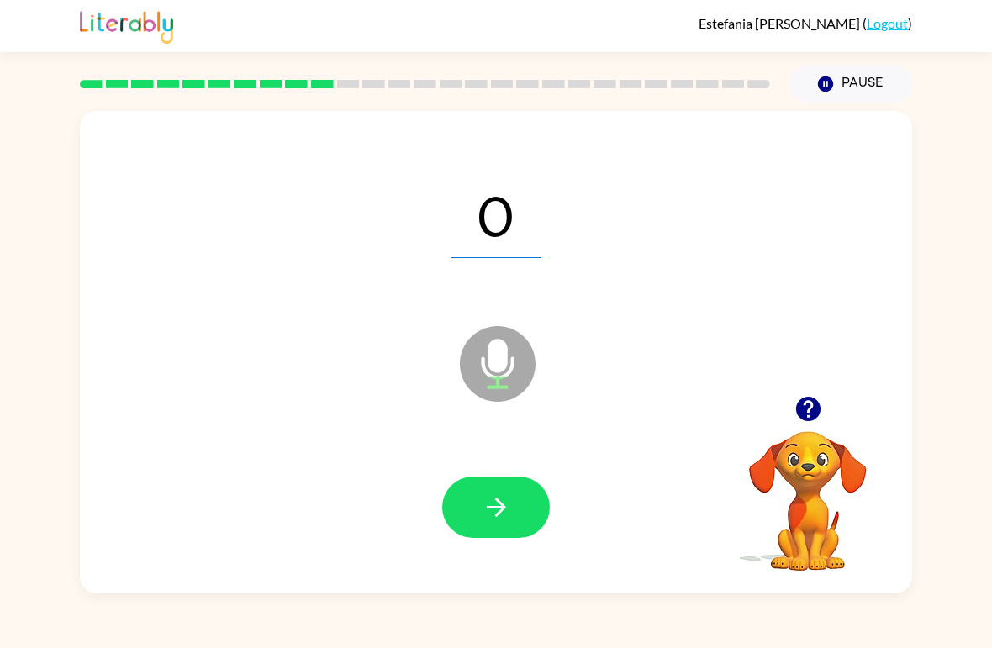
click at [506, 494] on icon "button" at bounding box center [496, 507] width 29 height 29
click at [506, 505] on icon "button" at bounding box center [496, 507] width 29 height 29
click at [498, 505] on icon "button" at bounding box center [496, 507] width 29 height 29
click at [486, 517] on icon "button" at bounding box center [496, 507] width 29 height 29
click at [495, 515] on icon "button" at bounding box center [496, 507] width 29 height 29
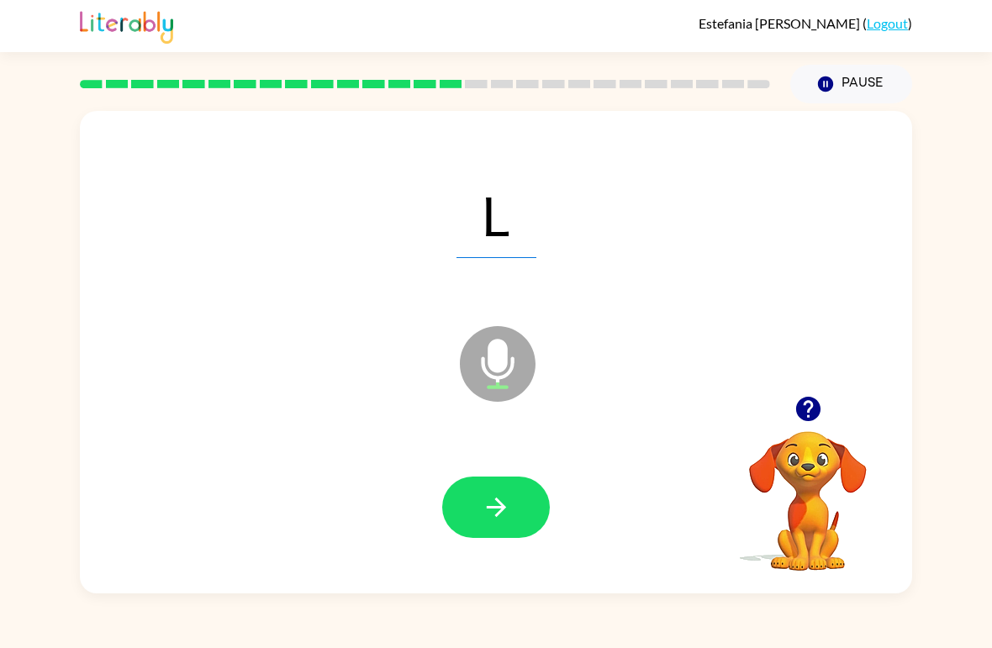
click at [492, 505] on icon "button" at bounding box center [496, 507] width 29 height 29
click at [505, 499] on icon "button" at bounding box center [496, 507] width 29 height 29
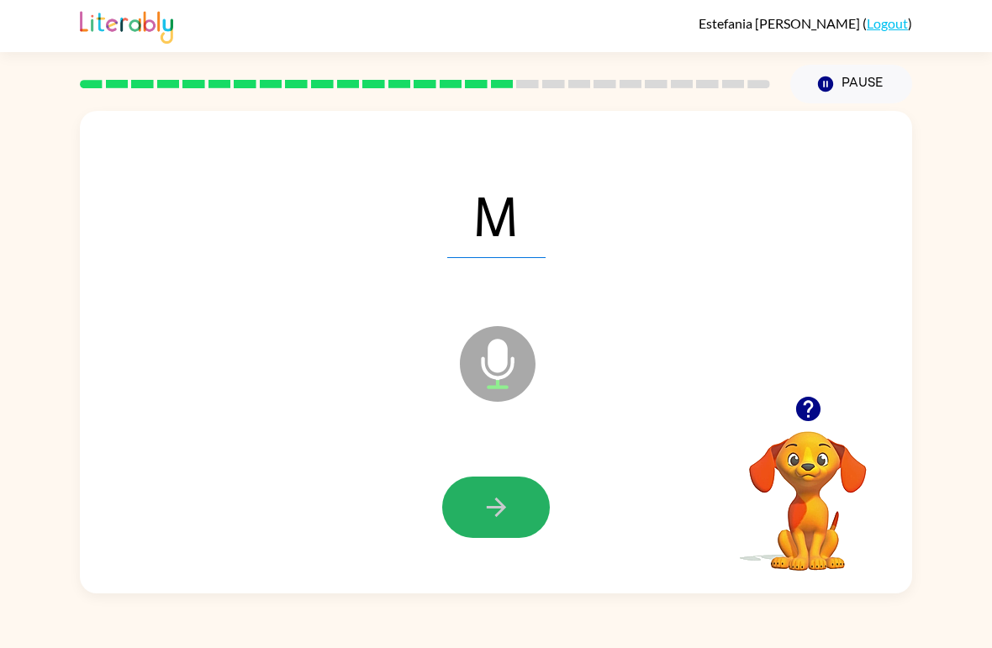
click at [520, 495] on button "button" at bounding box center [496, 507] width 108 height 61
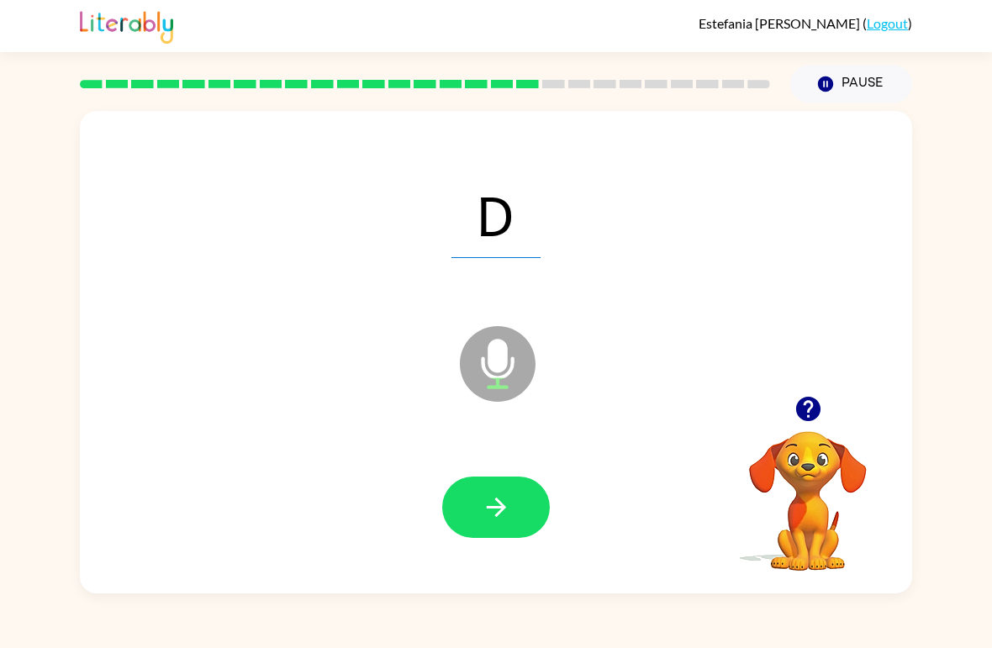
click at [506, 497] on icon "button" at bounding box center [496, 507] width 29 height 29
click at [502, 498] on icon "button" at bounding box center [496, 507] width 29 height 29
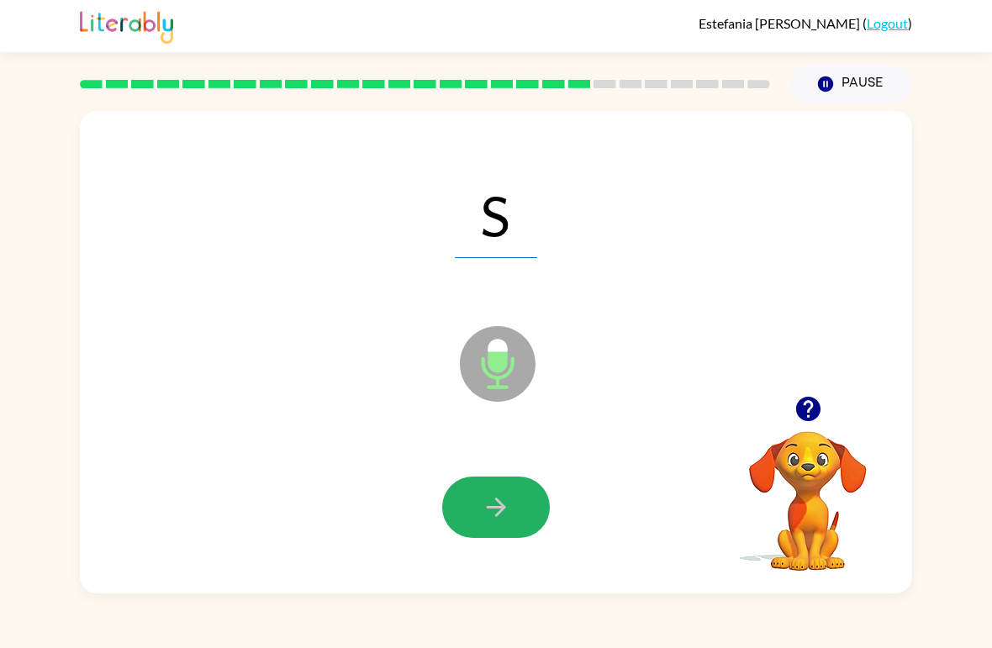
click at [502, 498] on icon "button" at bounding box center [496, 507] width 29 height 29
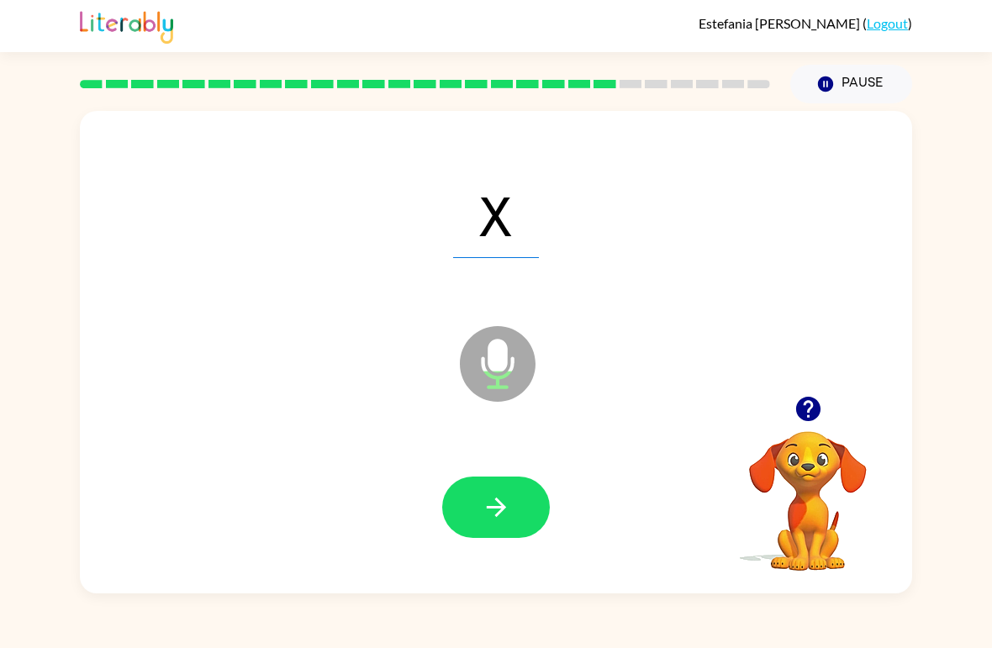
click at [500, 498] on icon "button" at bounding box center [496, 507] width 29 height 29
click at [500, 497] on icon "button" at bounding box center [496, 507] width 29 height 29
click at [502, 496] on icon "button" at bounding box center [496, 507] width 29 height 29
click at [502, 494] on icon "button" at bounding box center [496, 507] width 29 height 29
click at [500, 498] on icon "button" at bounding box center [496, 507] width 29 height 29
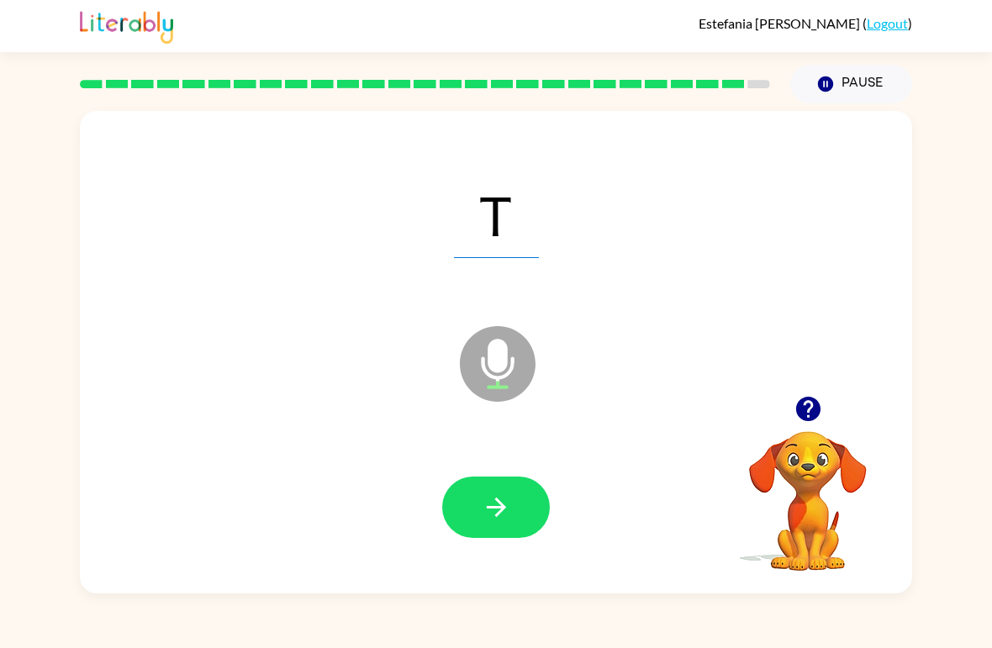
click at [498, 498] on icon "button" at bounding box center [496, 507] width 29 height 29
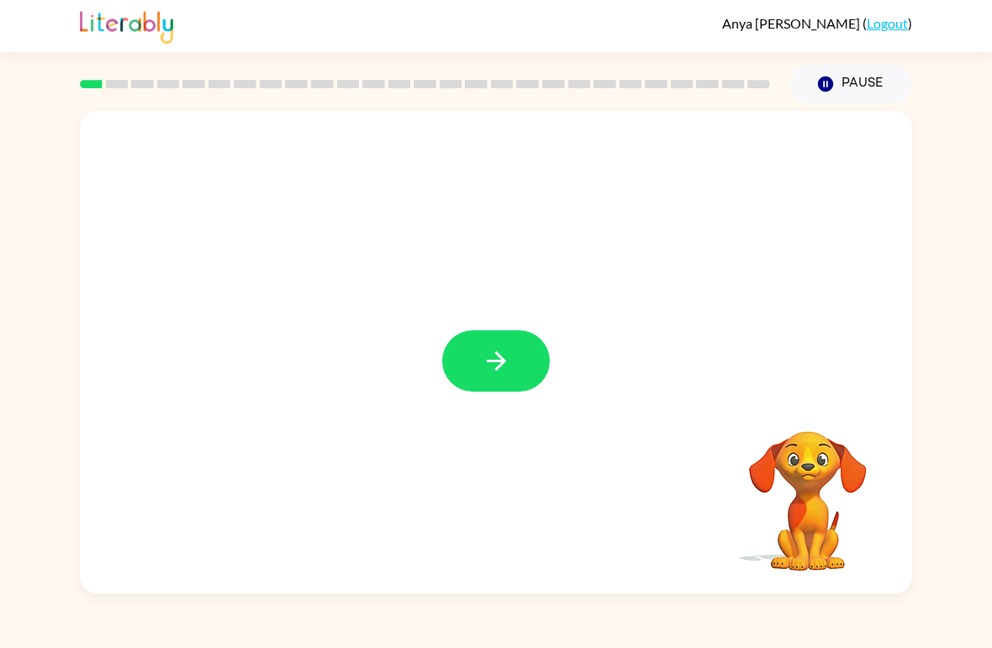
click at [497, 325] on div at bounding box center [496, 352] width 833 height 483
click at [512, 352] on button "button" at bounding box center [496, 360] width 108 height 61
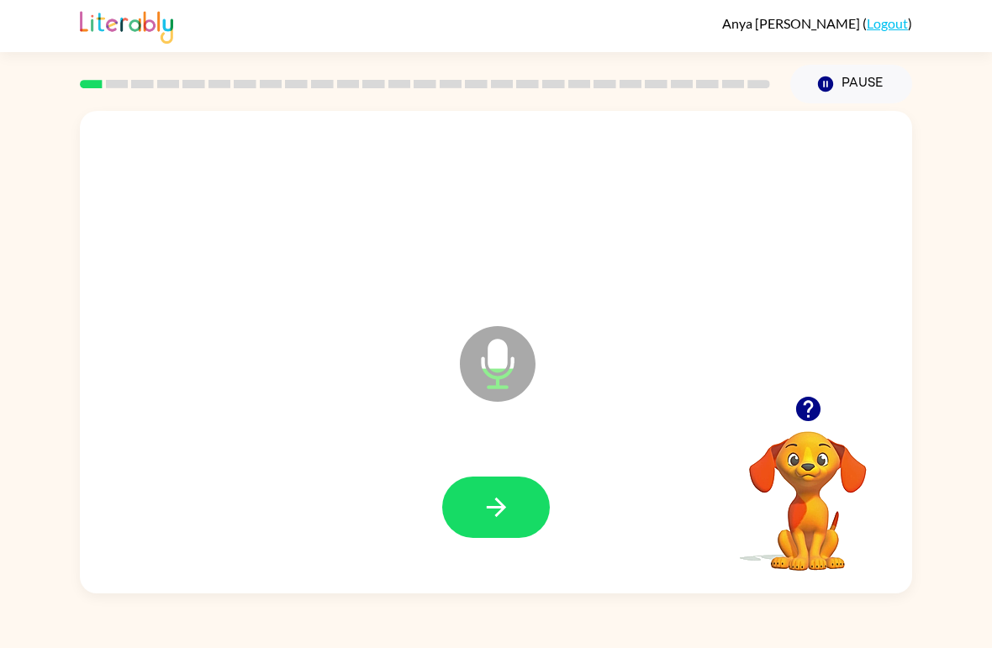
click at [531, 508] on button "button" at bounding box center [496, 507] width 108 height 61
click at [504, 498] on icon "button" at bounding box center [496, 507] width 29 height 29
click at [500, 500] on icon "button" at bounding box center [496, 507] width 29 height 29
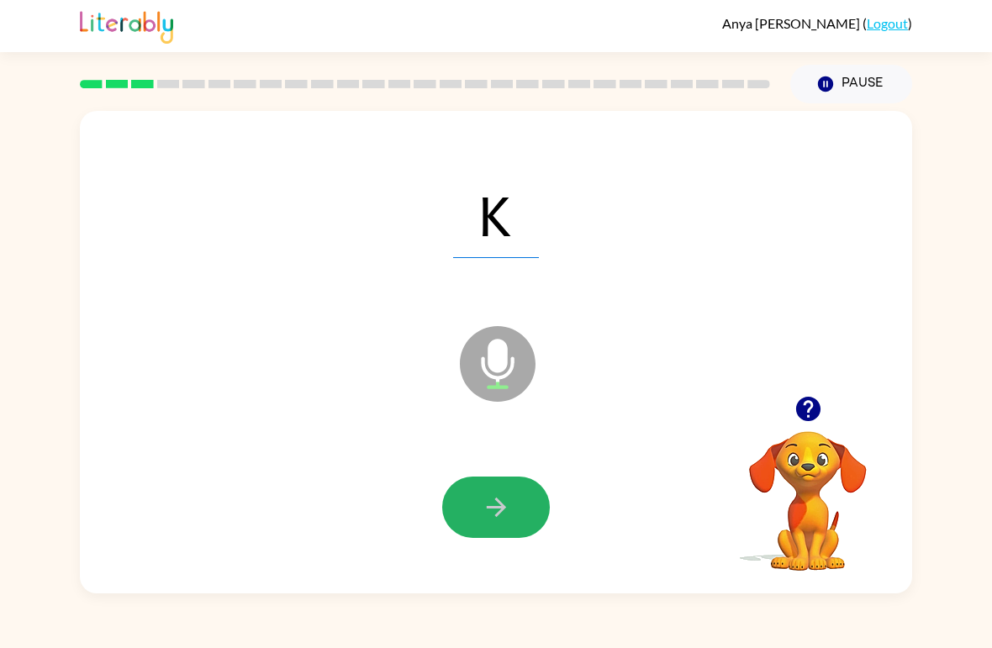
click at [489, 505] on icon "button" at bounding box center [496, 507] width 29 height 29
click at [489, 510] on icon "button" at bounding box center [495, 507] width 19 height 19
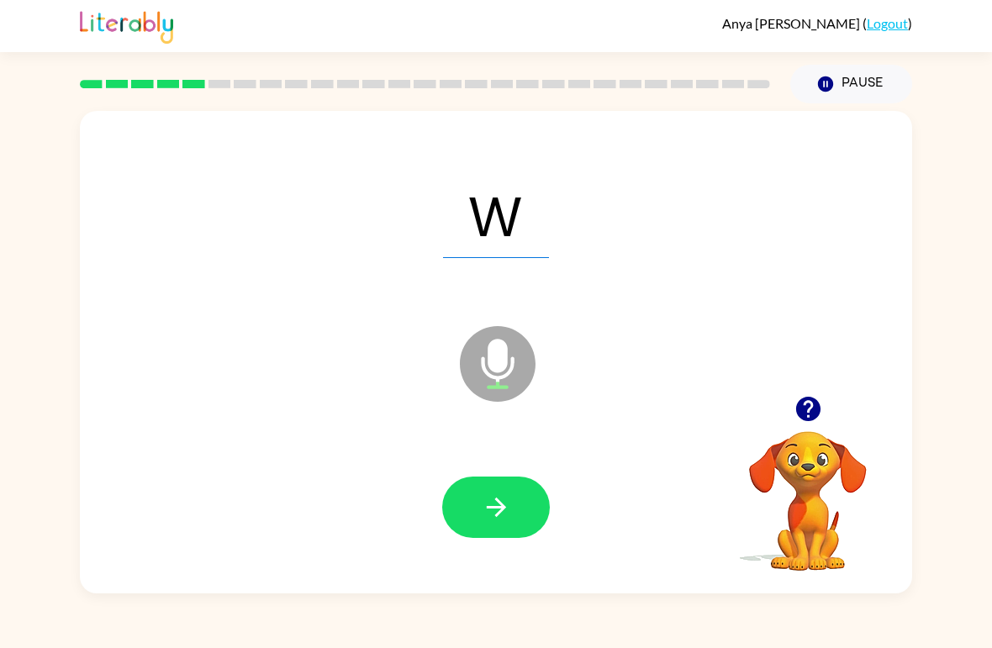
click at [485, 496] on icon "button" at bounding box center [496, 507] width 29 height 29
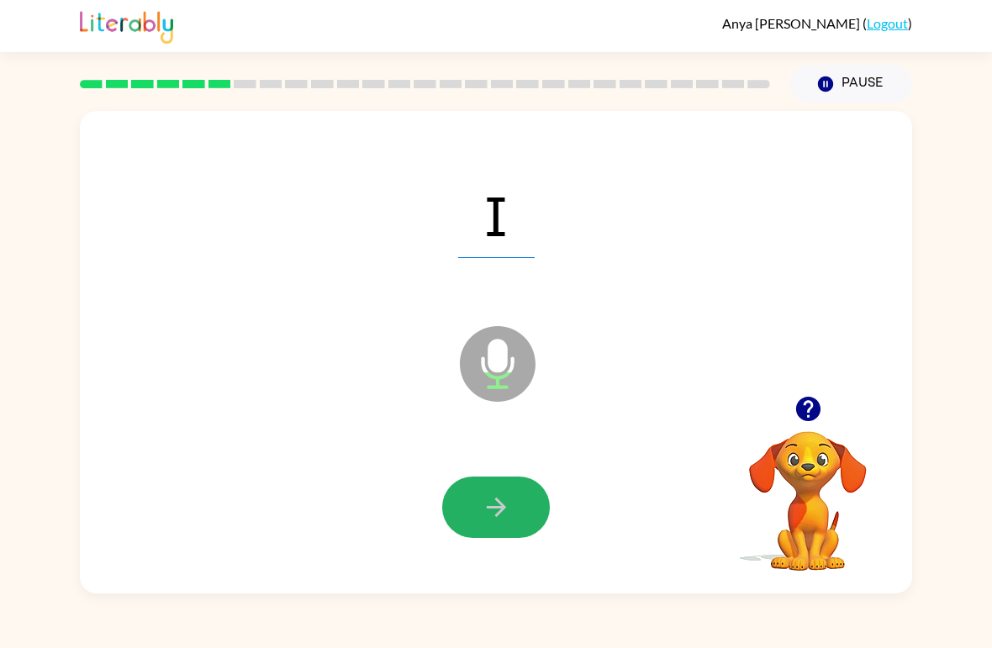
click at [500, 505] on icon "button" at bounding box center [495, 507] width 19 height 19
click at [510, 508] on icon "button" at bounding box center [496, 507] width 29 height 29
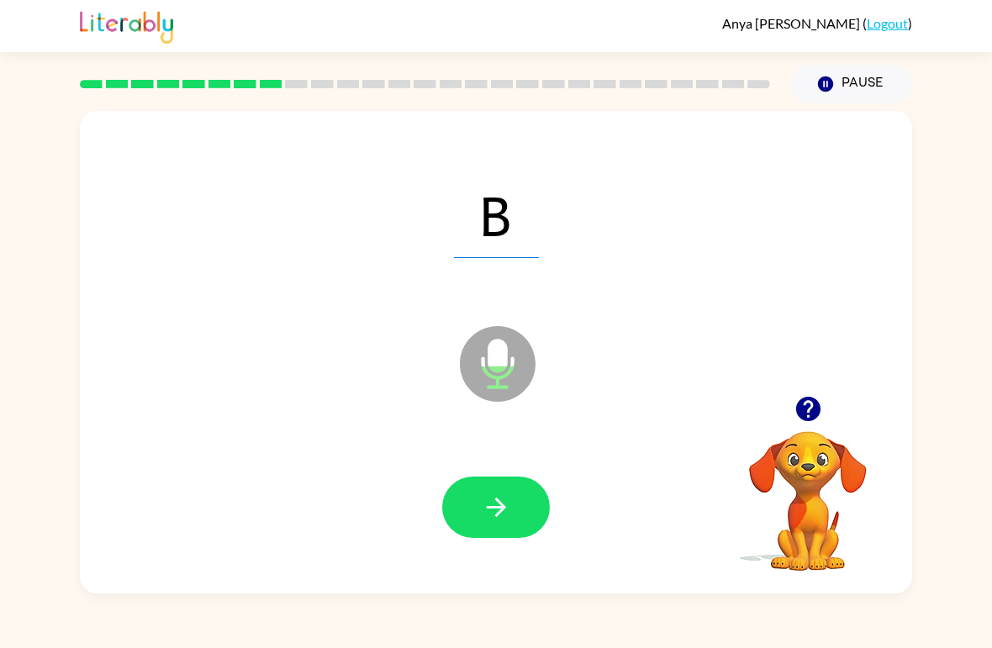
click at [506, 505] on icon "button" at bounding box center [496, 507] width 29 height 29
click at [502, 505] on icon "button" at bounding box center [495, 507] width 19 height 19
click at [496, 508] on icon "button" at bounding box center [495, 507] width 19 height 19
click at [503, 507] on icon "button" at bounding box center [495, 507] width 19 height 19
click at [500, 505] on icon "button" at bounding box center [495, 507] width 19 height 19
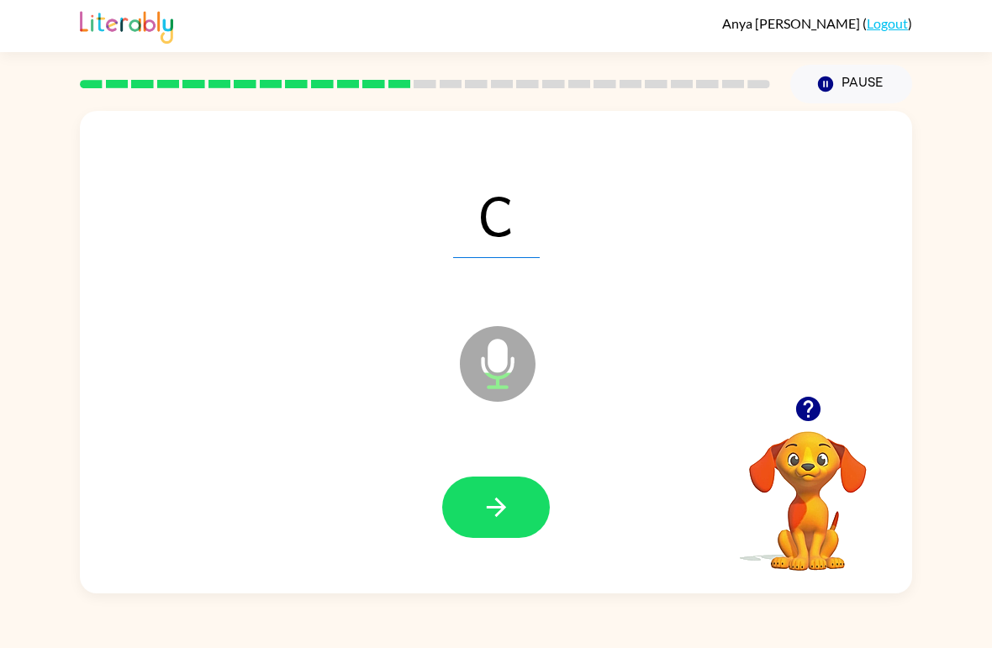
click at [503, 506] on icon "button" at bounding box center [495, 507] width 19 height 19
click at [500, 506] on icon "button" at bounding box center [496, 507] width 29 height 29
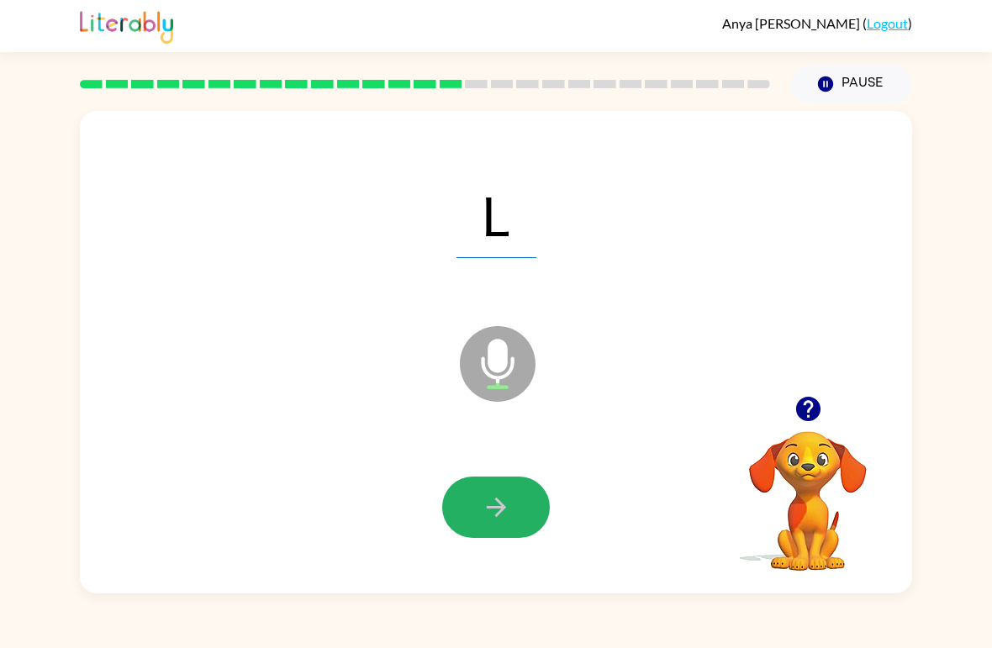
click at [494, 508] on icon "button" at bounding box center [495, 507] width 19 height 19
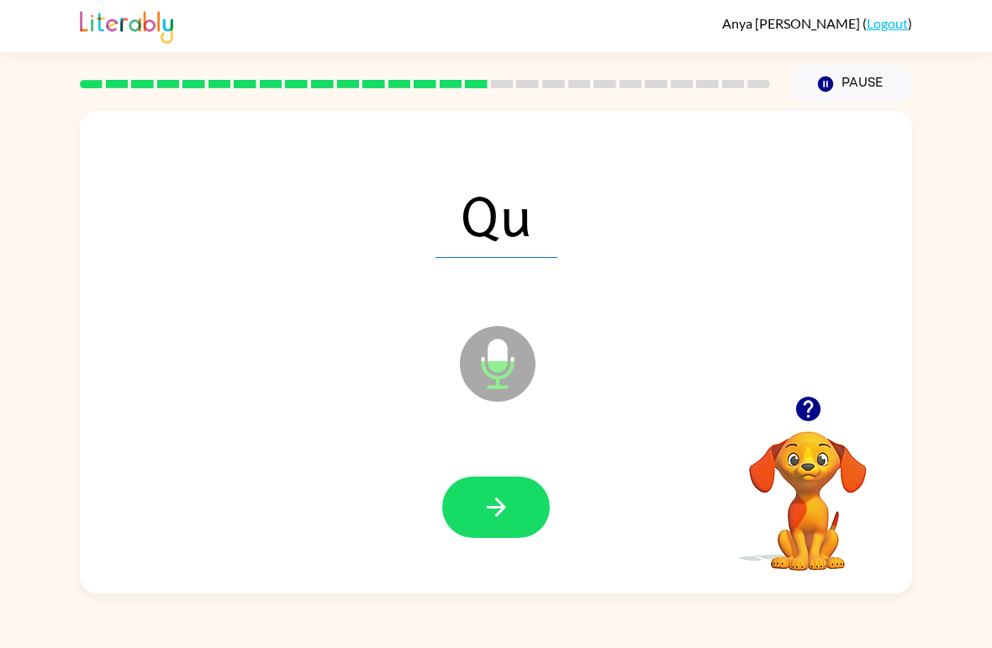
click at [861, 86] on button "Pause Pause" at bounding box center [851, 84] width 122 height 39
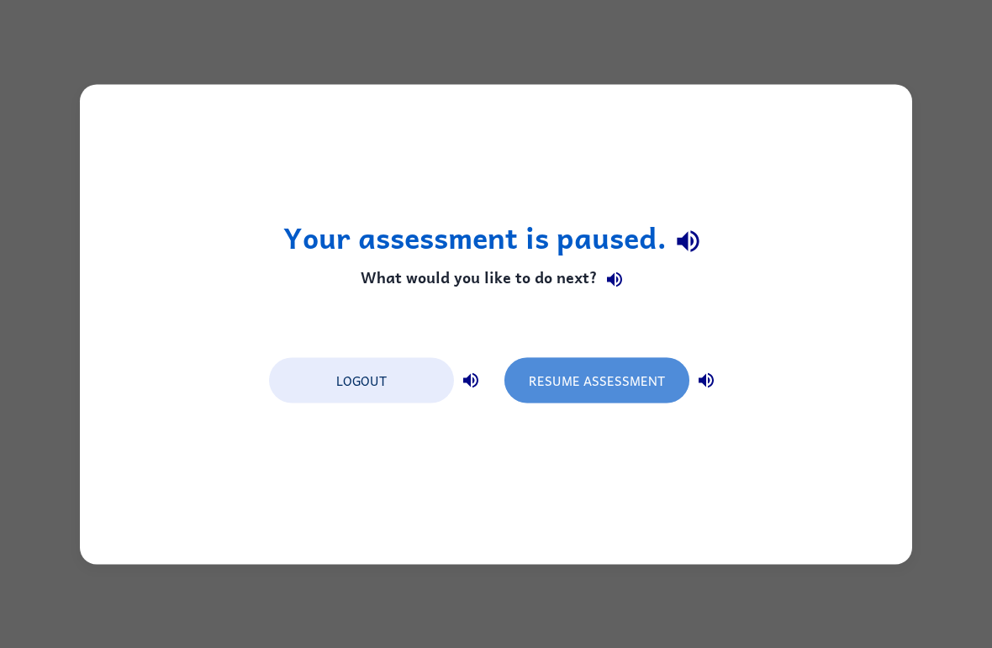
click at [595, 377] on button "Resume Assessment" at bounding box center [597, 379] width 185 height 45
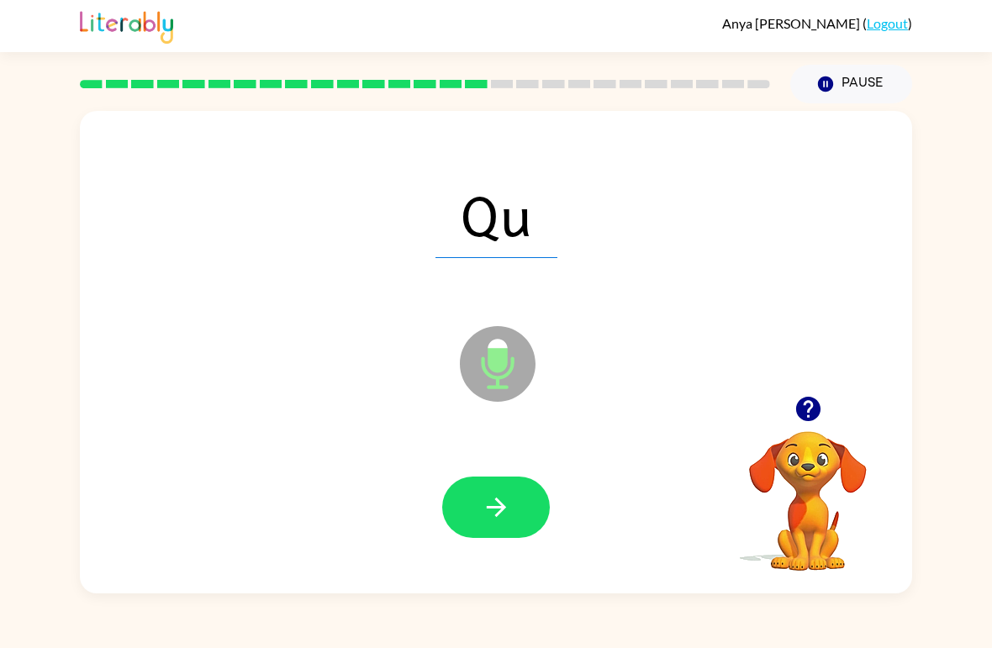
click at [503, 509] on icon "button" at bounding box center [495, 507] width 19 height 19
click at [507, 510] on icon "button" at bounding box center [496, 507] width 29 height 29
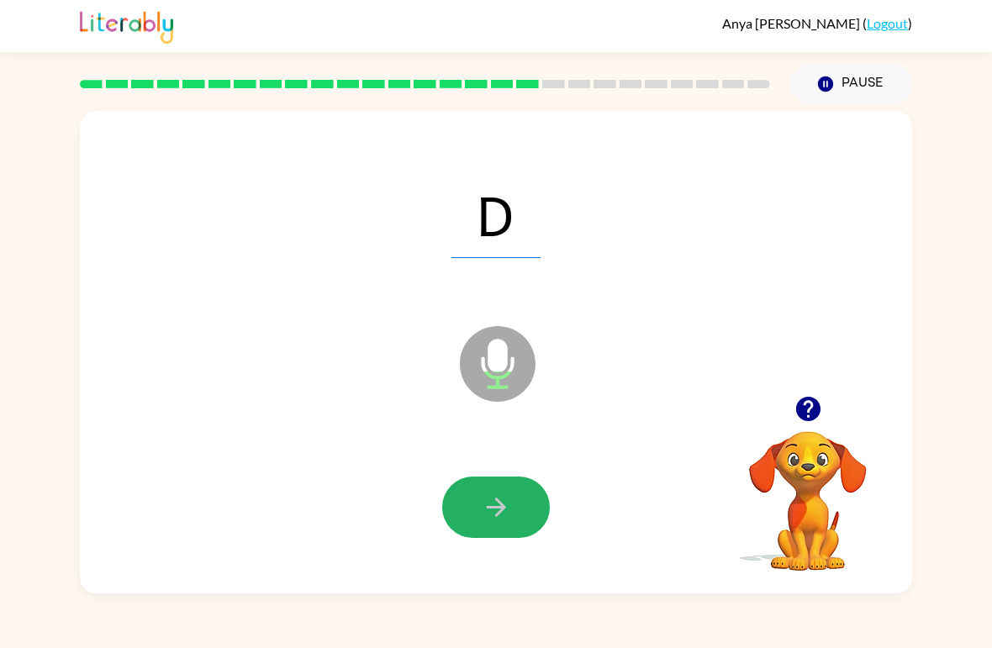
click at [516, 506] on button "button" at bounding box center [496, 507] width 108 height 61
click at [516, 505] on button "button" at bounding box center [496, 507] width 108 height 61
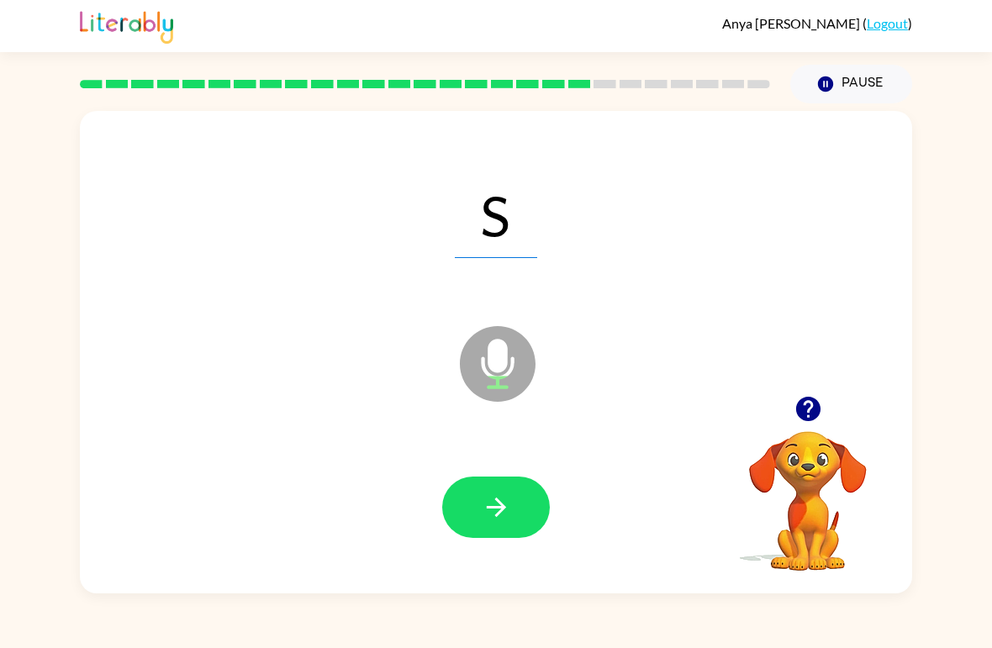
click at [513, 505] on button "button" at bounding box center [496, 507] width 108 height 61
click at [510, 503] on icon "button" at bounding box center [496, 507] width 29 height 29
click at [510, 506] on icon "button" at bounding box center [496, 507] width 29 height 29
click at [510, 501] on icon "button" at bounding box center [496, 507] width 29 height 29
click at [854, 77] on button "Pause Pause" at bounding box center [851, 84] width 122 height 39
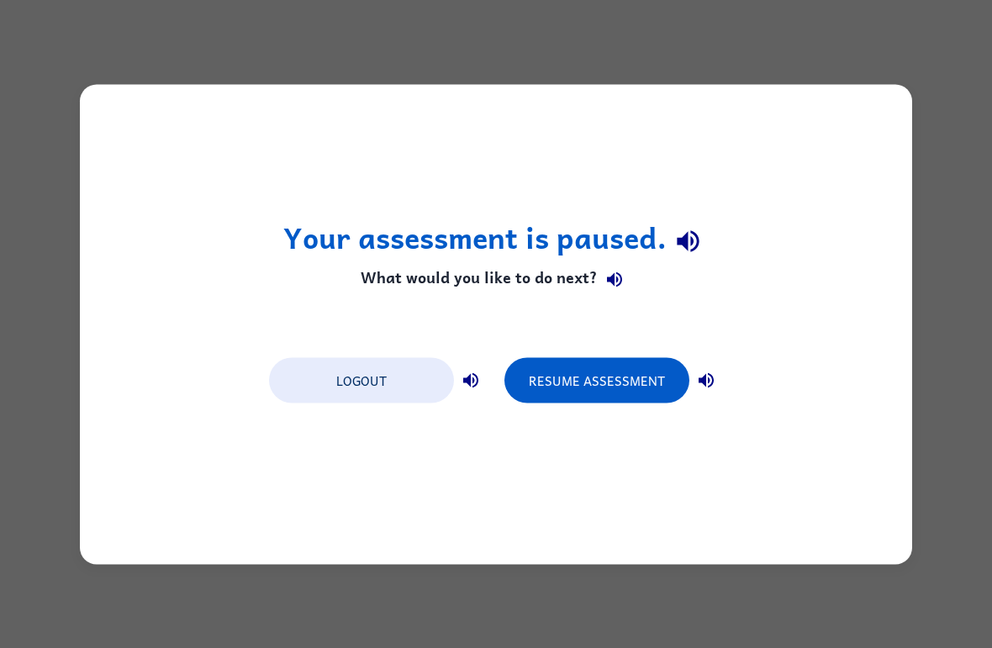
click at [587, 384] on button "Resume Assessment" at bounding box center [597, 379] width 185 height 45
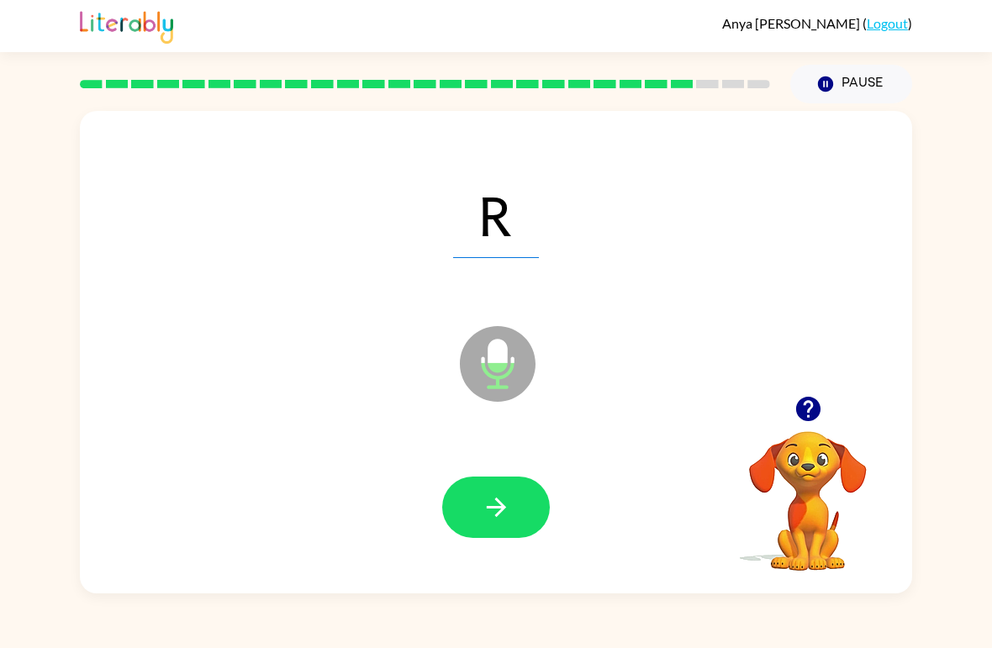
click at [488, 503] on icon "button" at bounding box center [496, 507] width 29 height 29
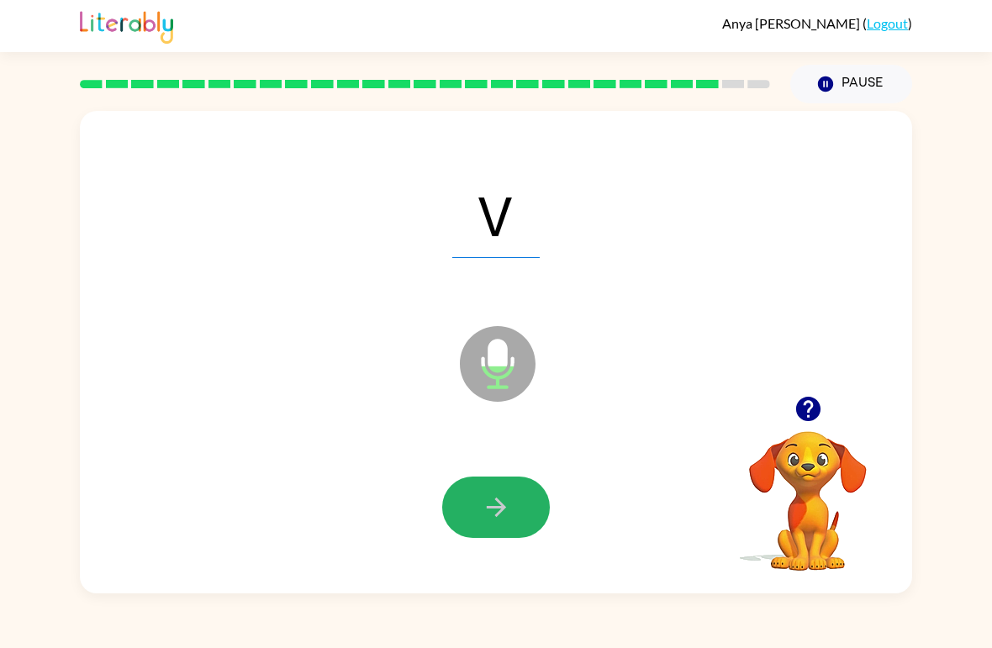
click at [505, 503] on icon "button" at bounding box center [496, 507] width 29 height 29
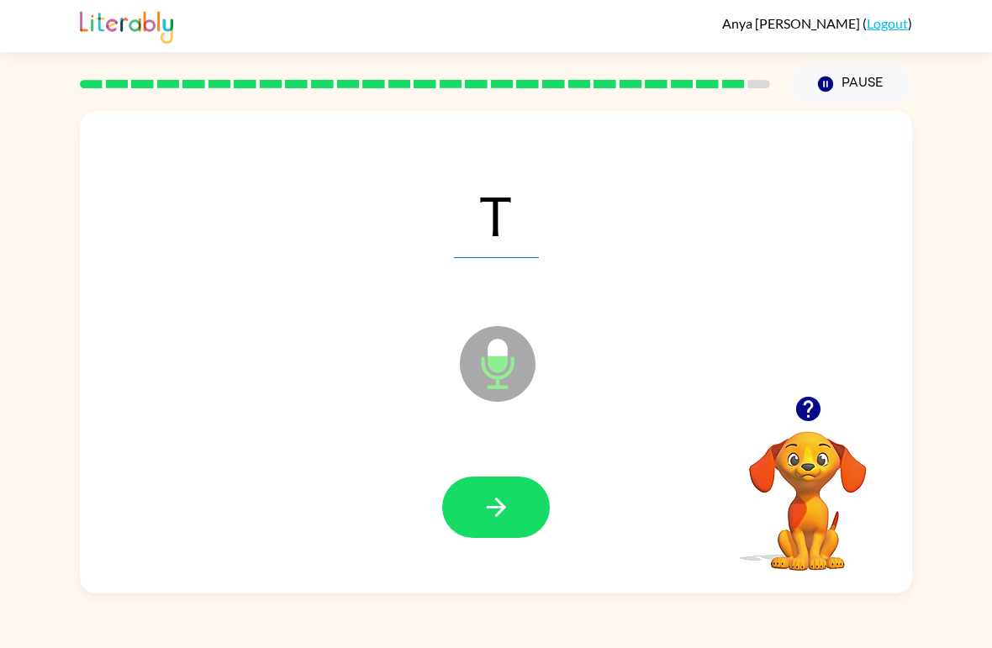
click at [514, 505] on button "button" at bounding box center [496, 507] width 108 height 61
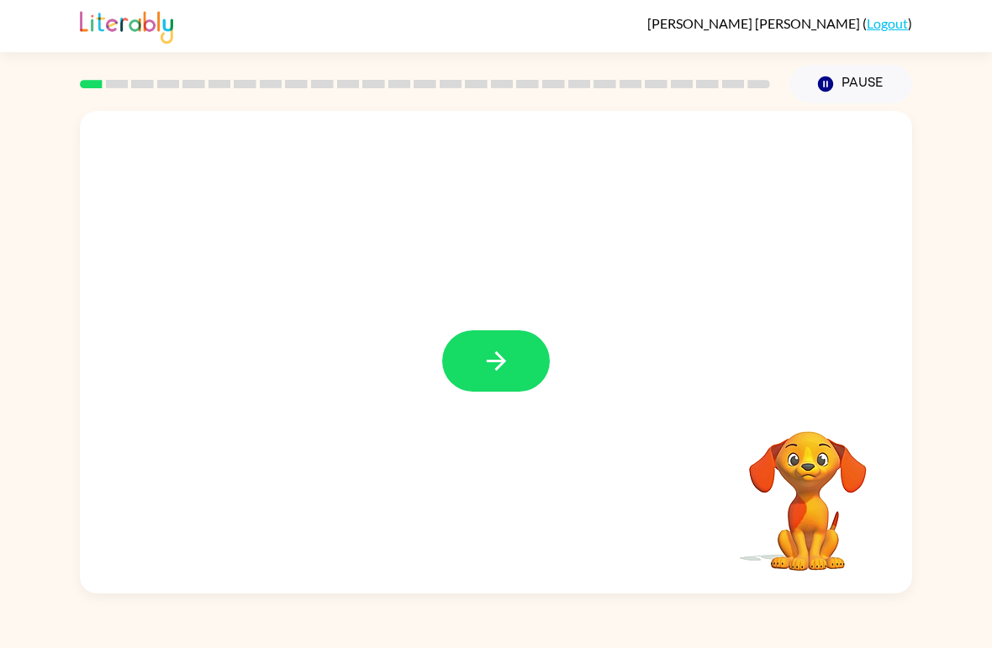
click at [466, 361] on button "button" at bounding box center [496, 360] width 108 height 61
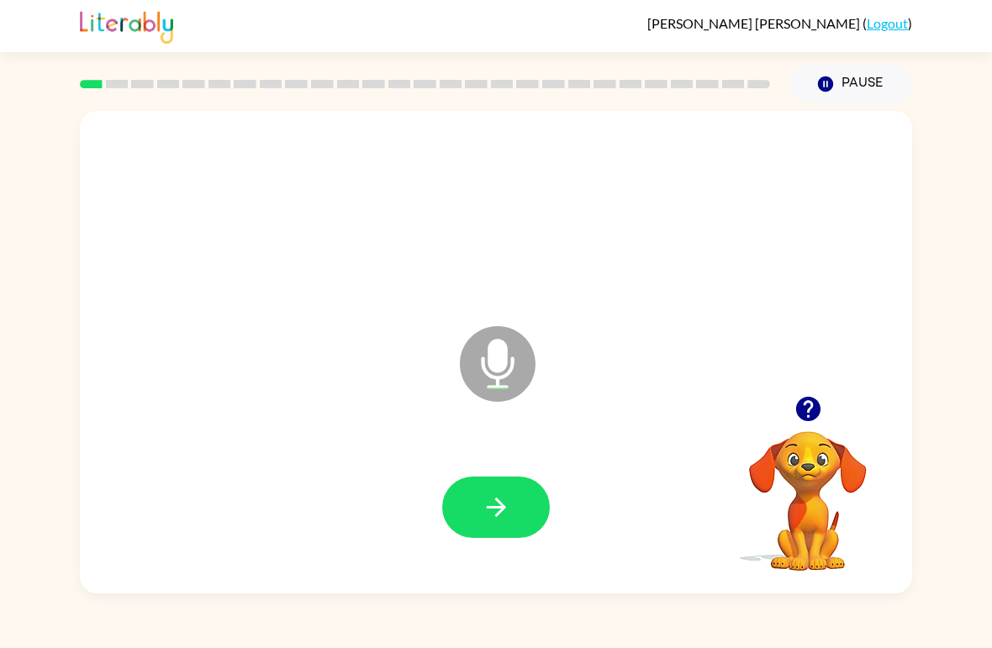
click at [490, 490] on button "button" at bounding box center [496, 507] width 108 height 61
click at [510, 487] on button "button" at bounding box center [496, 507] width 108 height 61
click at [484, 500] on icon "button" at bounding box center [496, 507] width 29 height 29
click at [471, 507] on button "button" at bounding box center [496, 507] width 108 height 61
click at [485, 479] on button "button" at bounding box center [496, 507] width 108 height 61
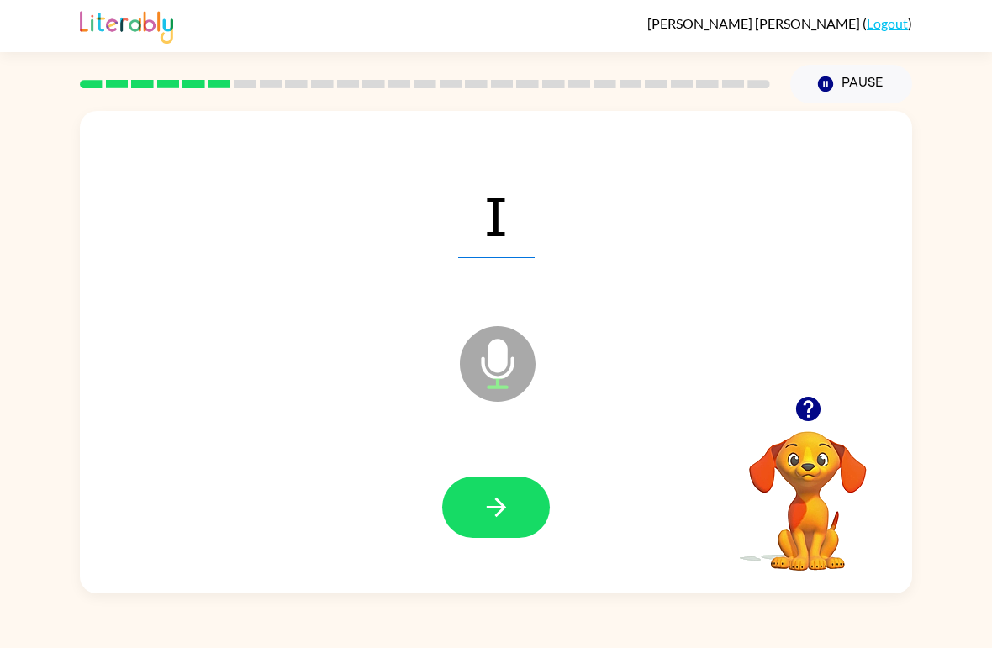
click at [503, 497] on icon "button" at bounding box center [496, 507] width 29 height 29
click at [503, 498] on icon "button" at bounding box center [496, 507] width 29 height 29
click at [489, 502] on icon "button" at bounding box center [496, 507] width 29 height 29
click at [490, 500] on icon "button" at bounding box center [496, 507] width 29 height 29
click at [504, 490] on button "button" at bounding box center [496, 507] width 108 height 61
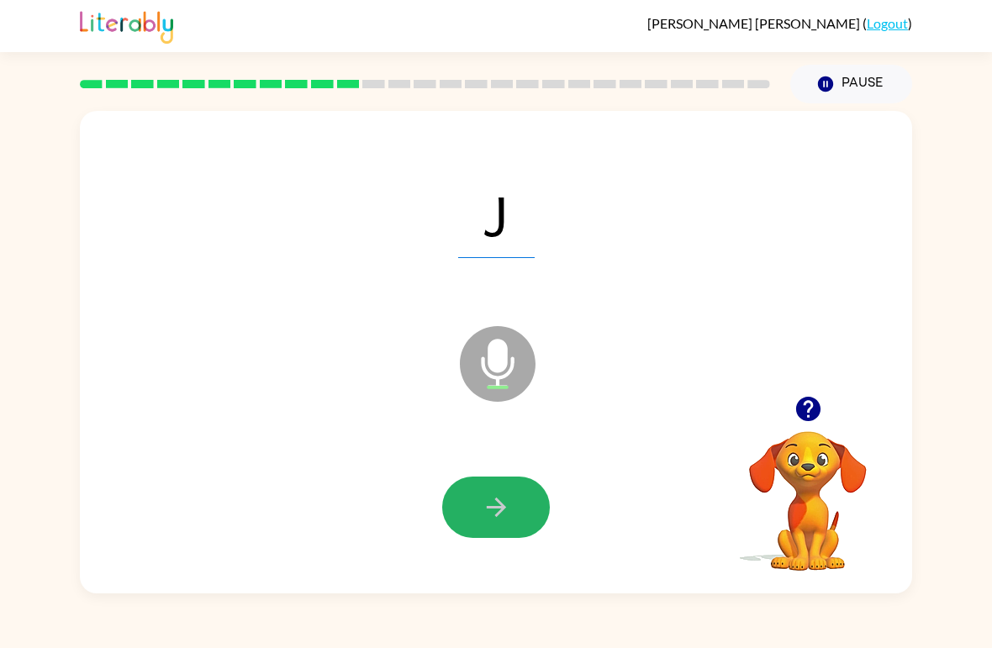
click at [498, 498] on icon "button" at bounding box center [496, 507] width 29 height 29
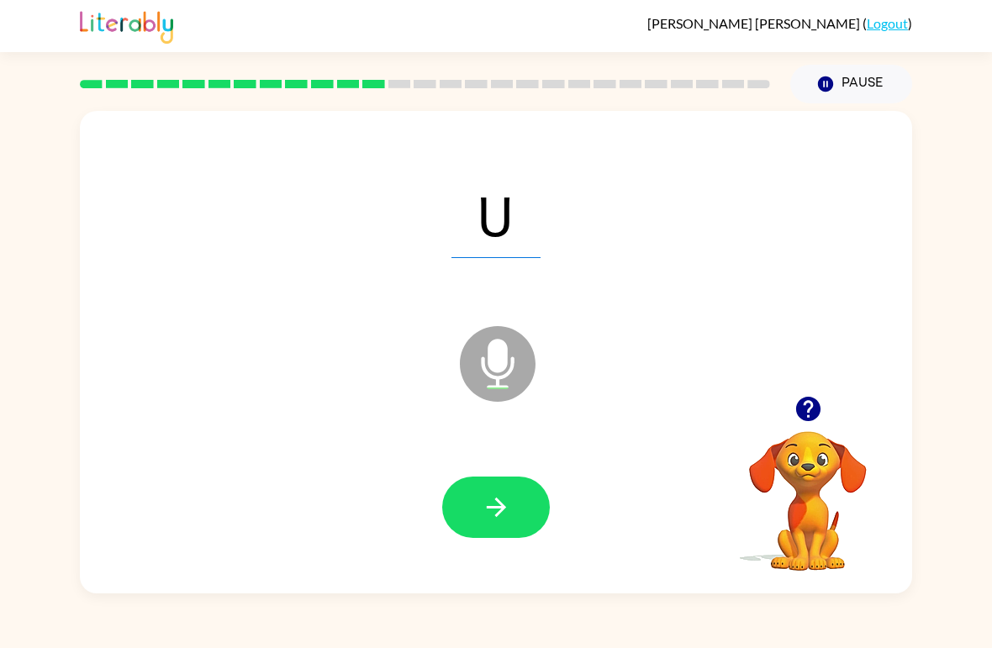
click at [490, 496] on icon "button" at bounding box center [496, 507] width 29 height 29
click at [494, 496] on icon "button" at bounding box center [496, 507] width 29 height 29
click at [497, 501] on icon "button" at bounding box center [495, 507] width 19 height 19
click at [503, 493] on button "button" at bounding box center [496, 507] width 108 height 61
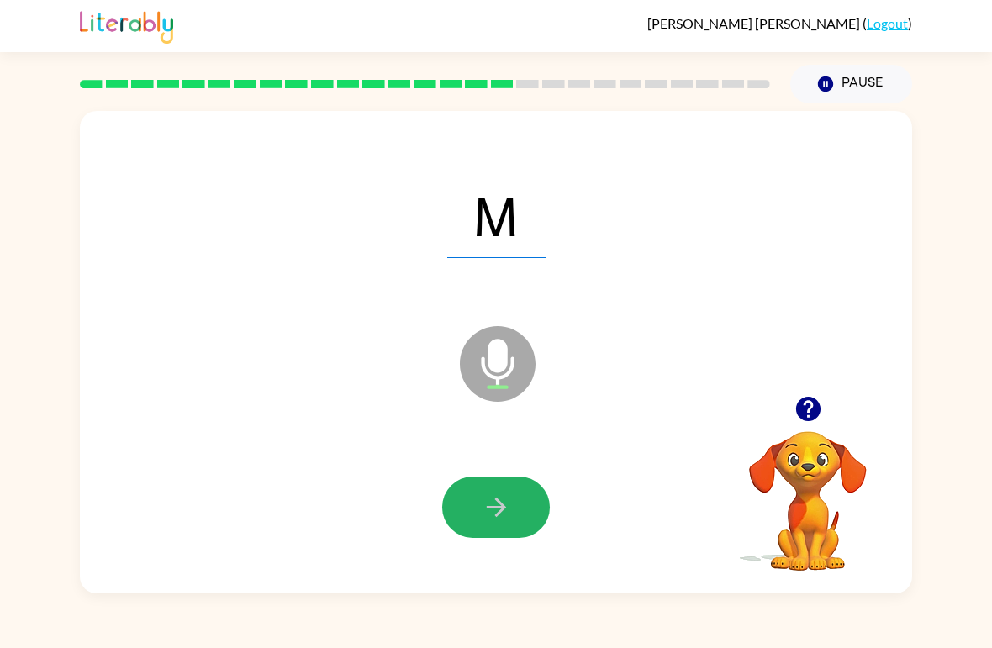
click at [500, 490] on button "button" at bounding box center [496, 507] width 108 height 61
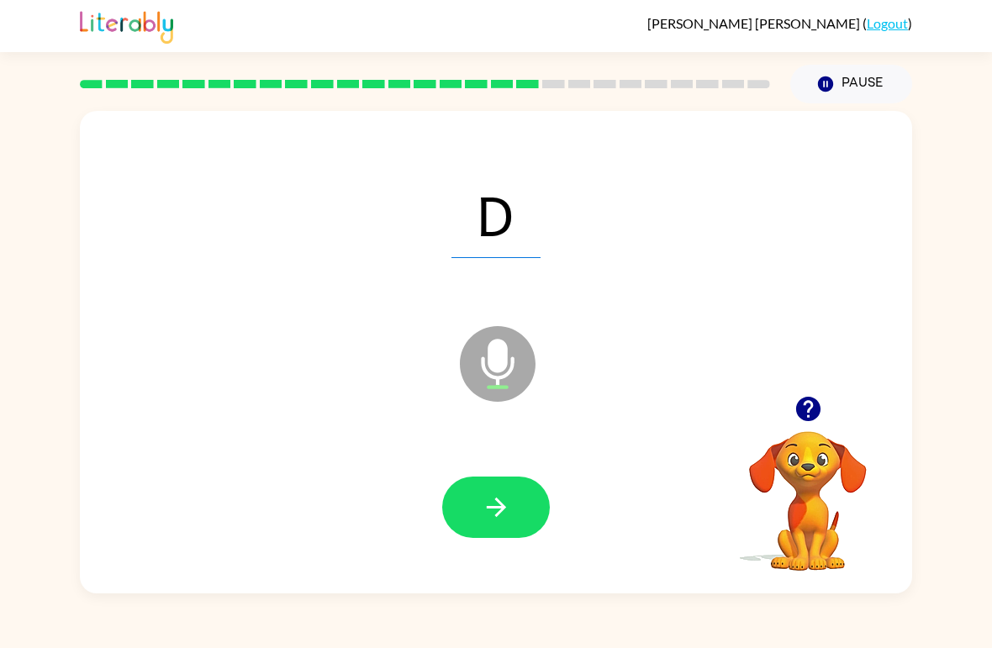
click at [497, 496] on icon "button" at bounding box center [496, 507] width 29 height 29
click at [512, 490] on button "button" at bounding box center [496, 507] width 108 height 61
click at [506, 496] on icon "button" at bounding box center [496, 507] width 29 height 29
click at [490, 503] on icon "button" at bounding box center [496, 507] width 29 height 29
click at [494, 491] on button "button" at bounding box center [496, 507] width 108 height 61
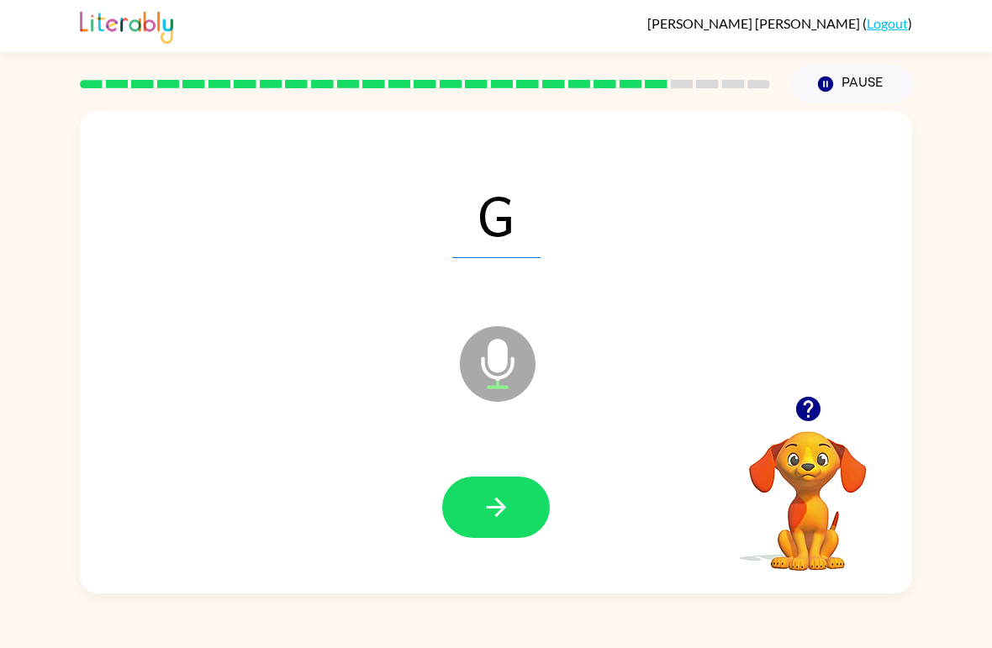
click at [513, 489] on button "button" at bounding box center [496, 507] width 108 height 61
click at [511, 500] on button "button" at bounding box center [496, 507] width 108 height 61
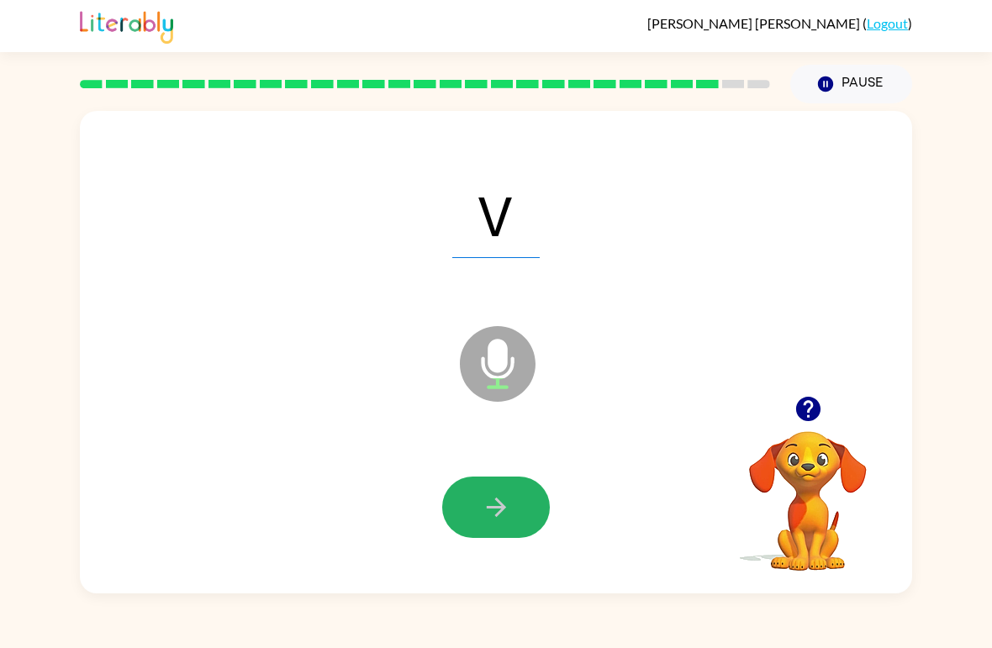
click at [505, 502] on icon "button" at bounding box center [496, 507] width 29 height 29
click at [511, 494] on button "button" at bounding box center [496, 507] width 108 height 61
